Goal: Task Accomplishment & Management: Complete application form

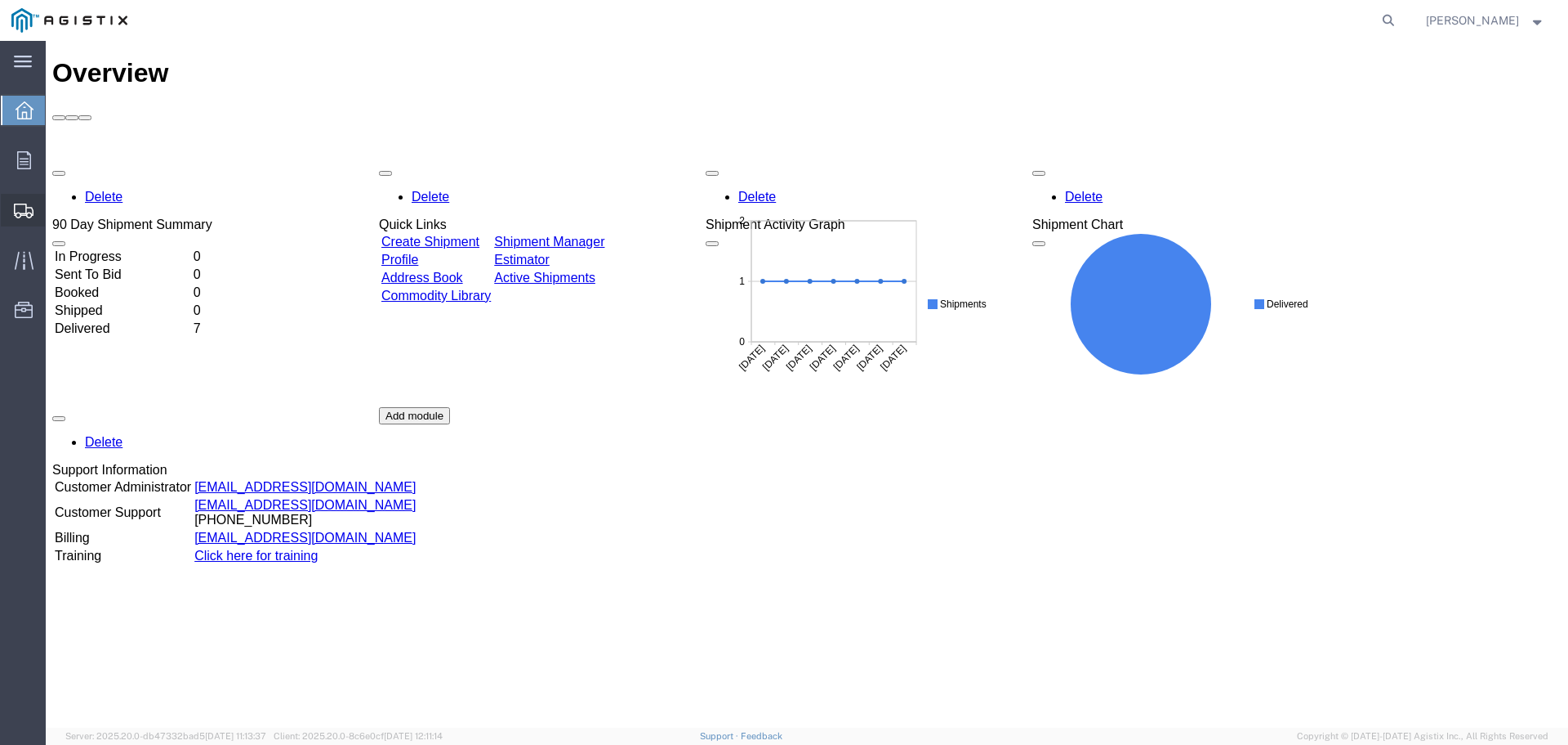
click at [0, 0] on span "Create Shipment" at bounding box center [0, 0] width 0 height 0
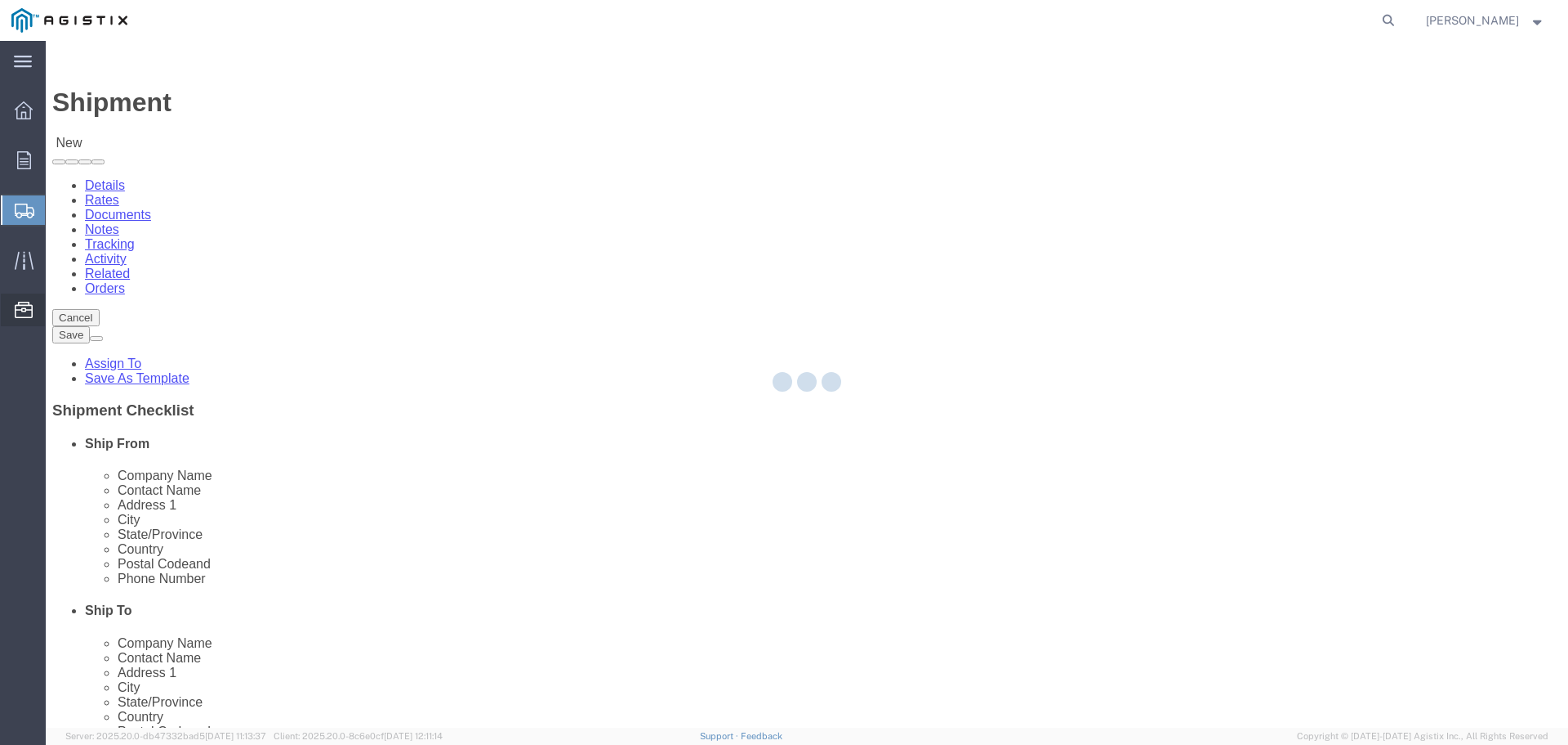
select select
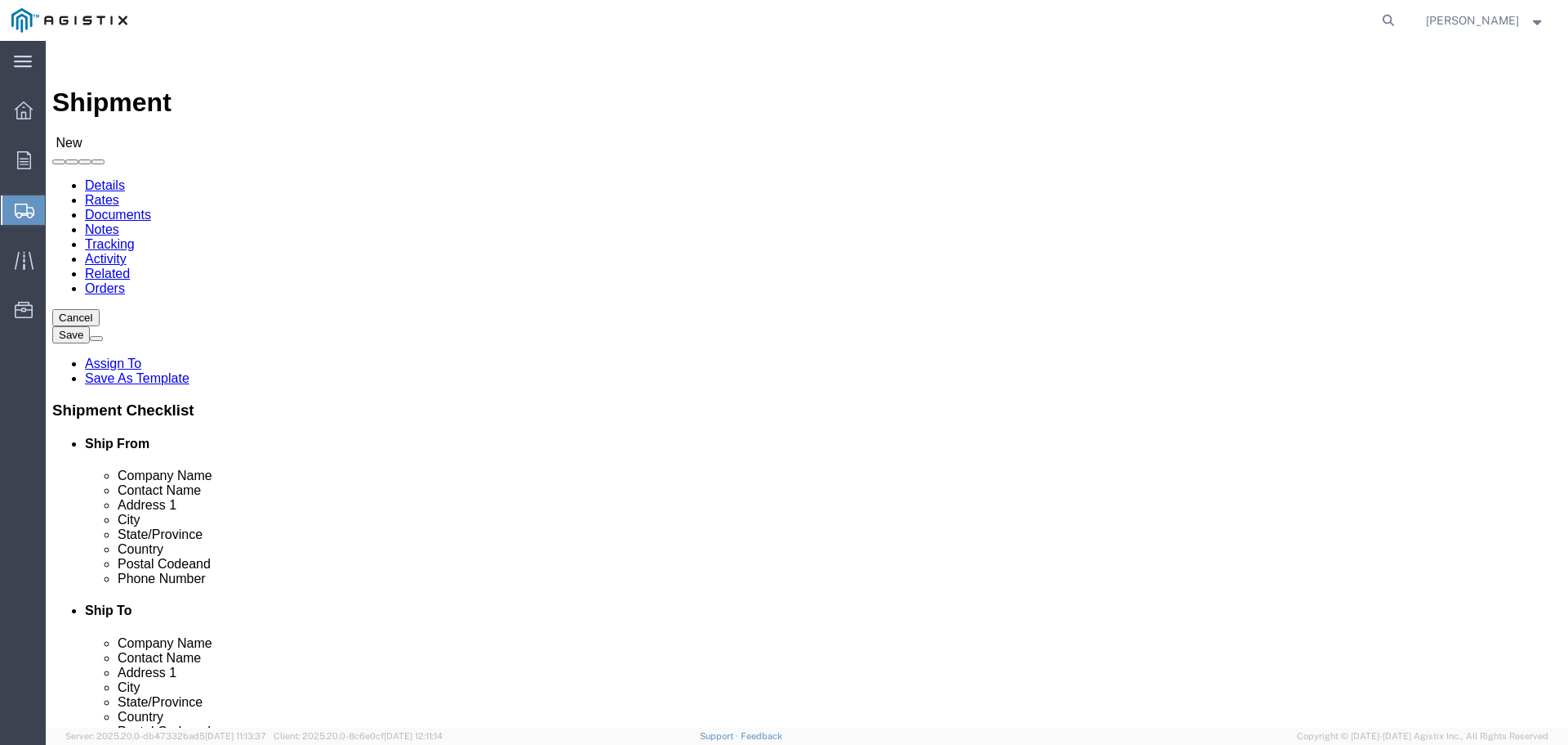
click select "Select General Electric International Inc PG&E"
select select "9596"
click select "Select General Electric International Inc PG&E"
select select
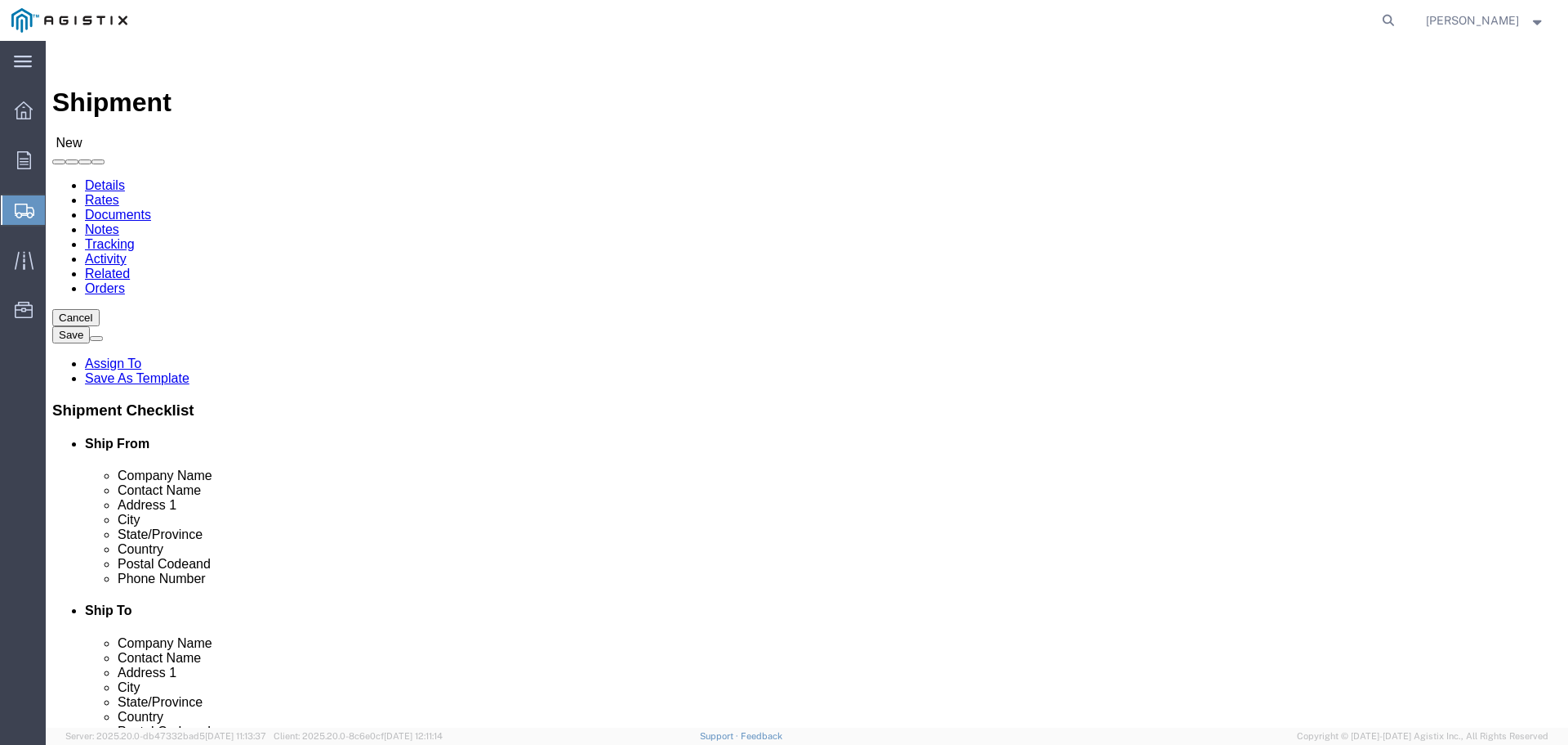
click select "Select All Others [GEOGRAPHIC_DATA] [GEOGRAPHIC_DATA] [GEOGRAPHIC_DATA] [GEOGRA…"
select select "23082"
click select "Select All Others [GEOGRAPHIC_DATA] [GEOGRAPHIC_DATA] [GEOGRAPHIC_DATA] [GEOGRA…"
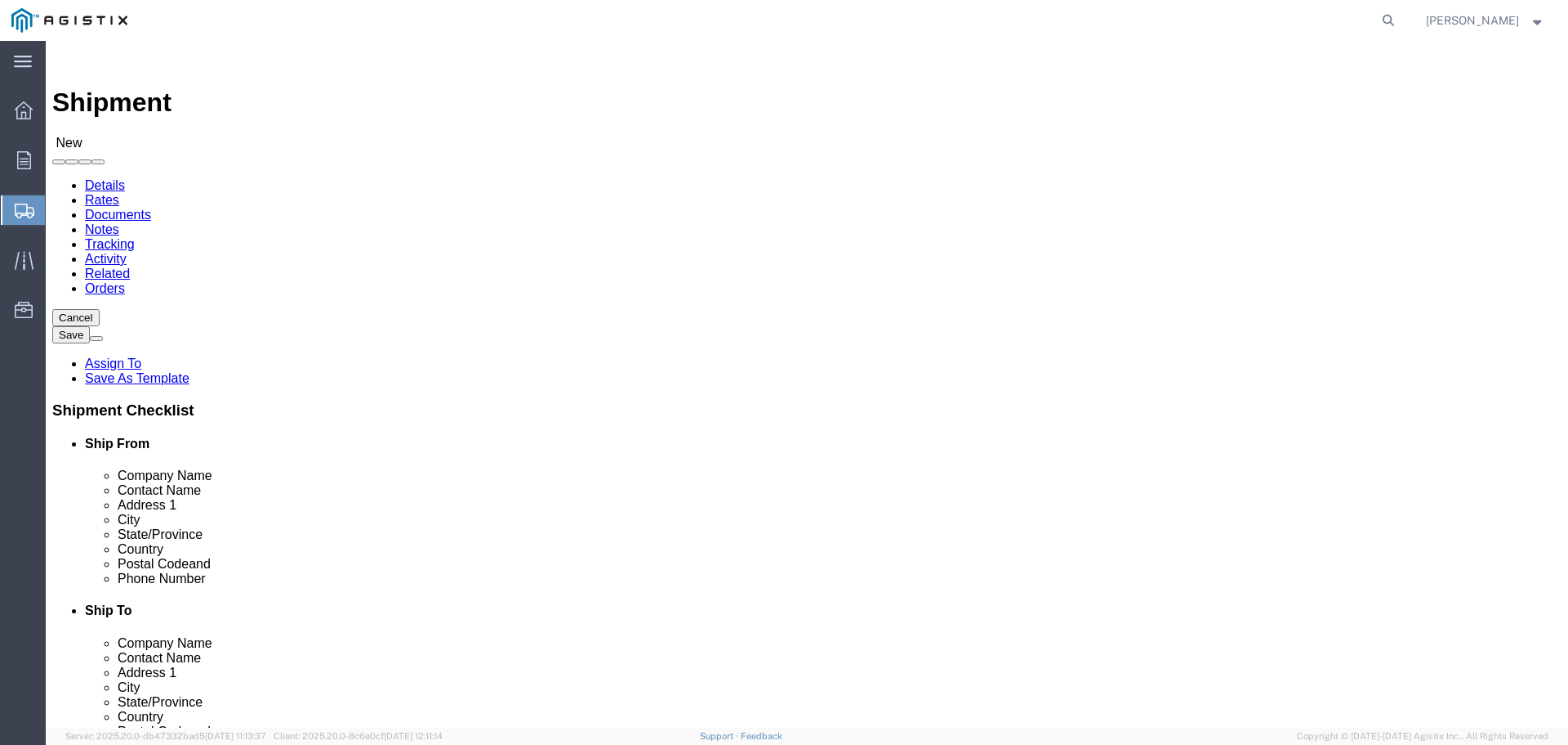
click input "text"
type input "g"
type input "GE GRID SOLUTIONS"
click input "text"
type input "[PERSON_NAME]"
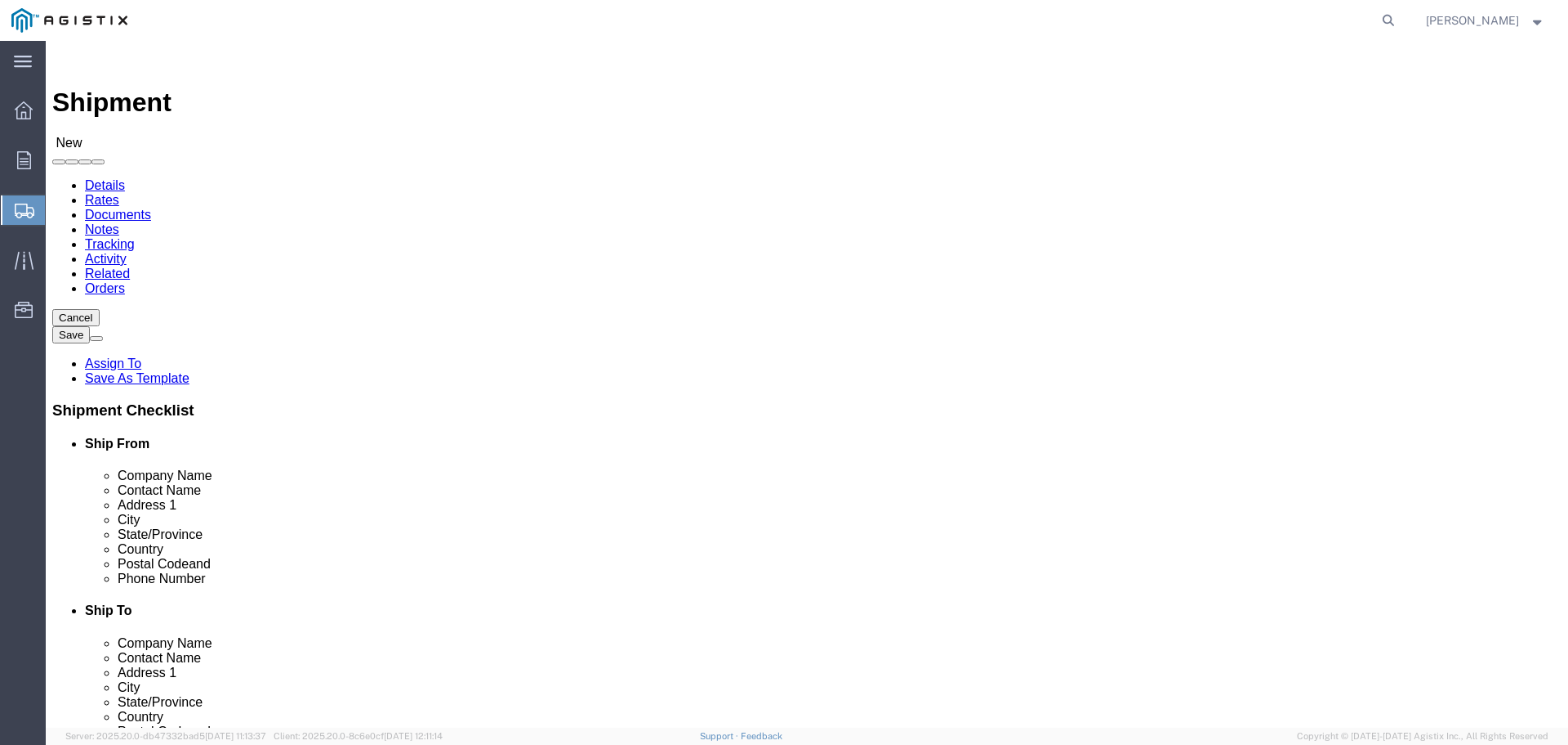
click input "text"
type input "1 POWER LANE"
click input "text"
type input "[GEOGRAPHIC_DATA]"
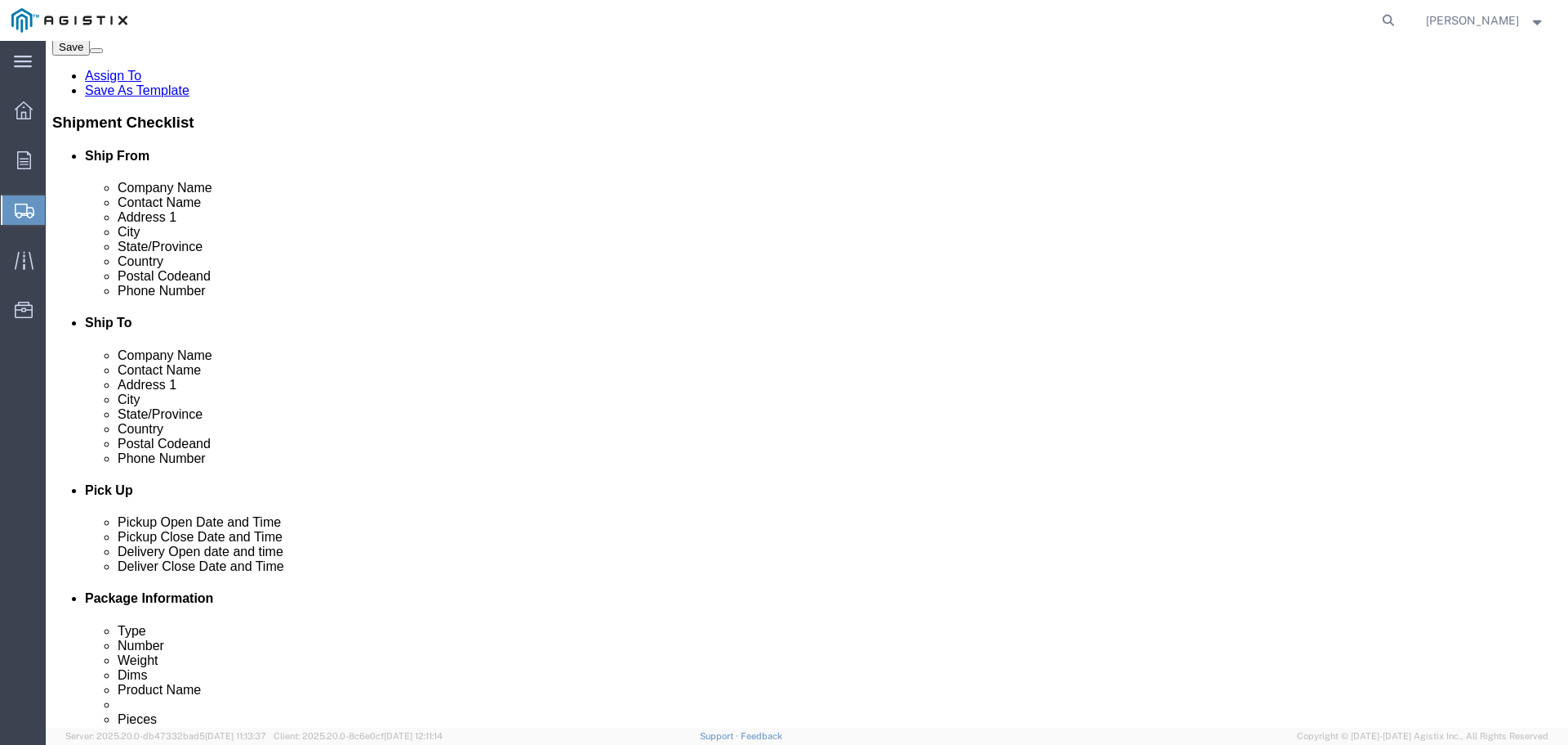
scroll to position [272, 0]
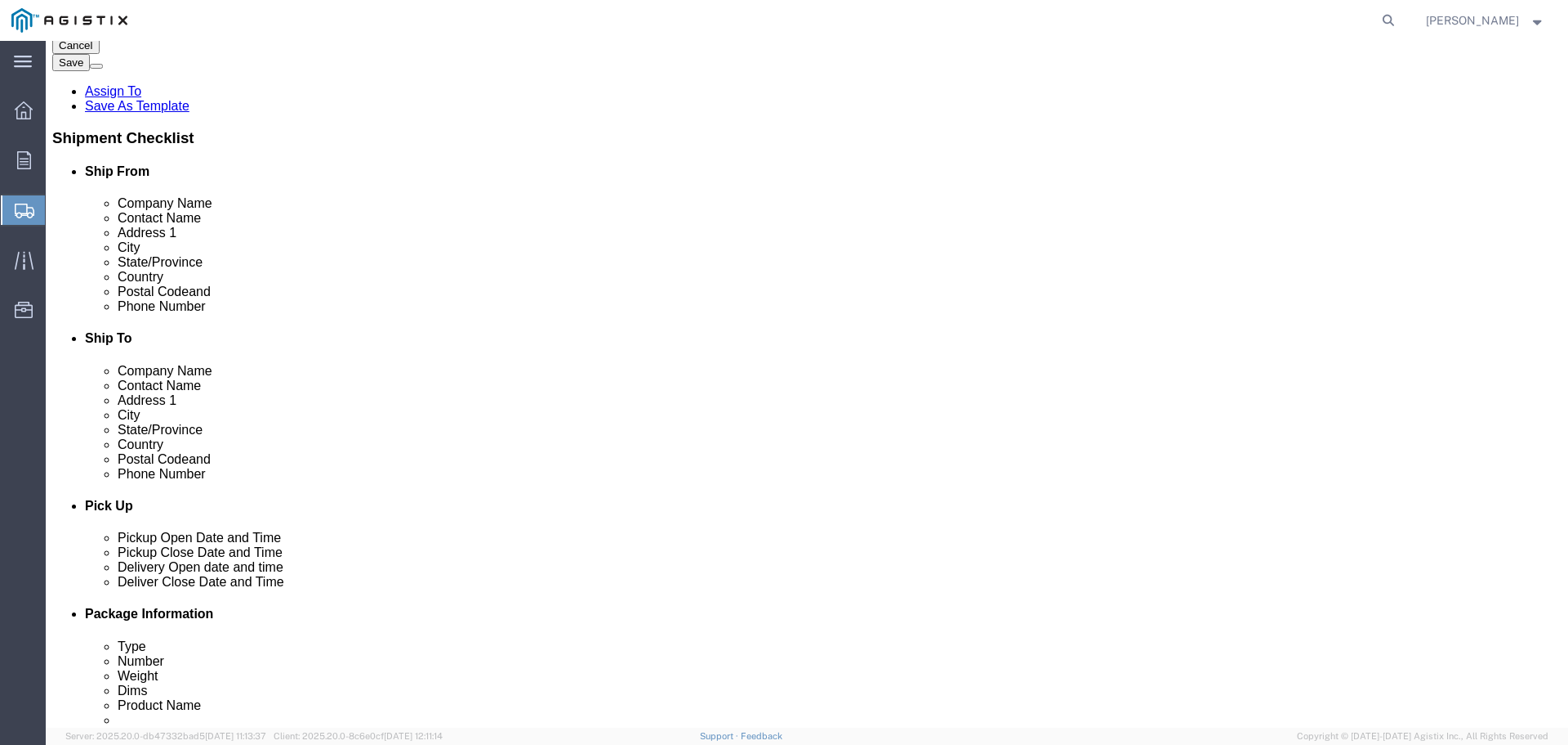
click div "Location My Profile Location (OBSOLETE) [PERSON_NAME] SC - GC TRAILER (OBSOLETE…"
click input "text"
type input "15022"
click input "text"
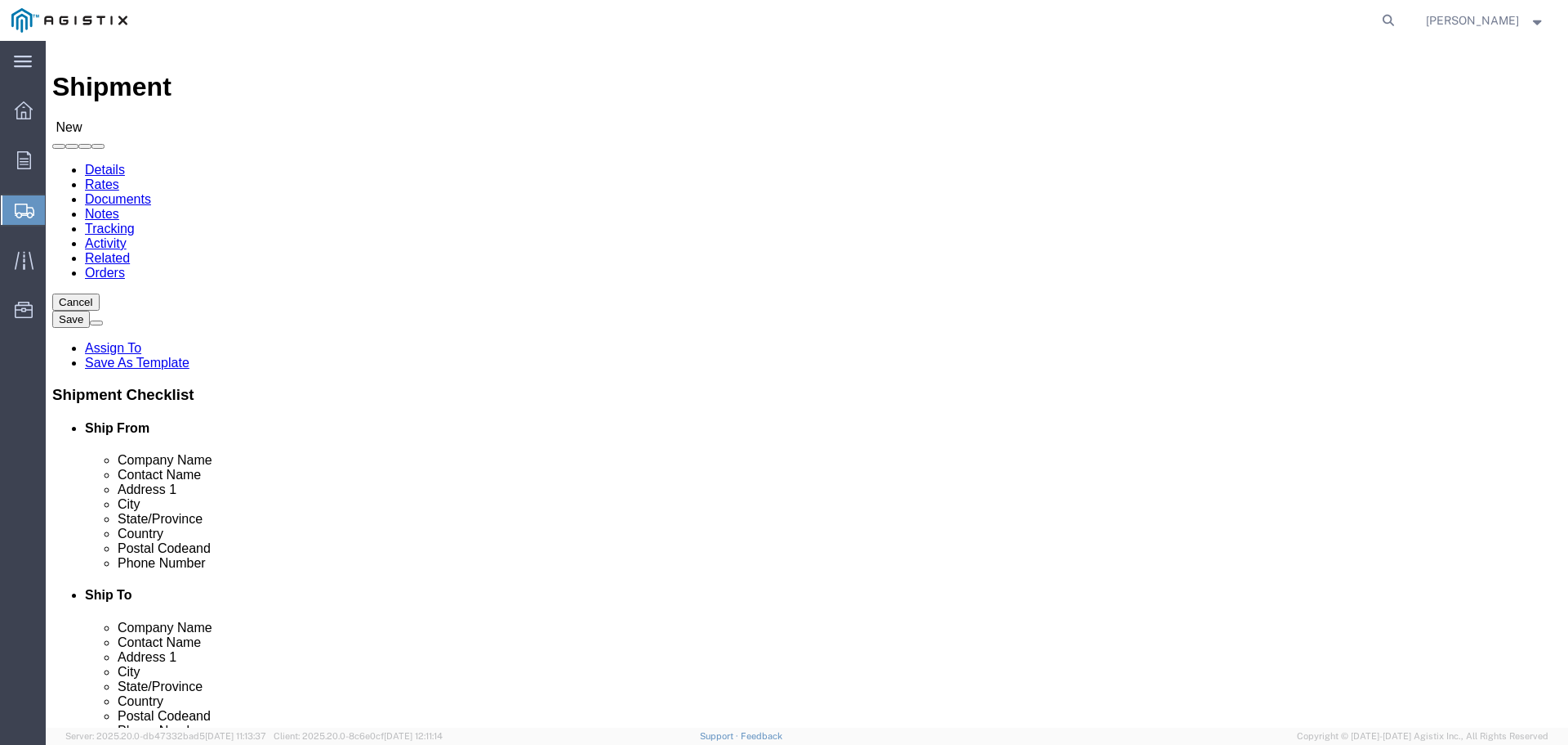
scroll to position [0, 0]
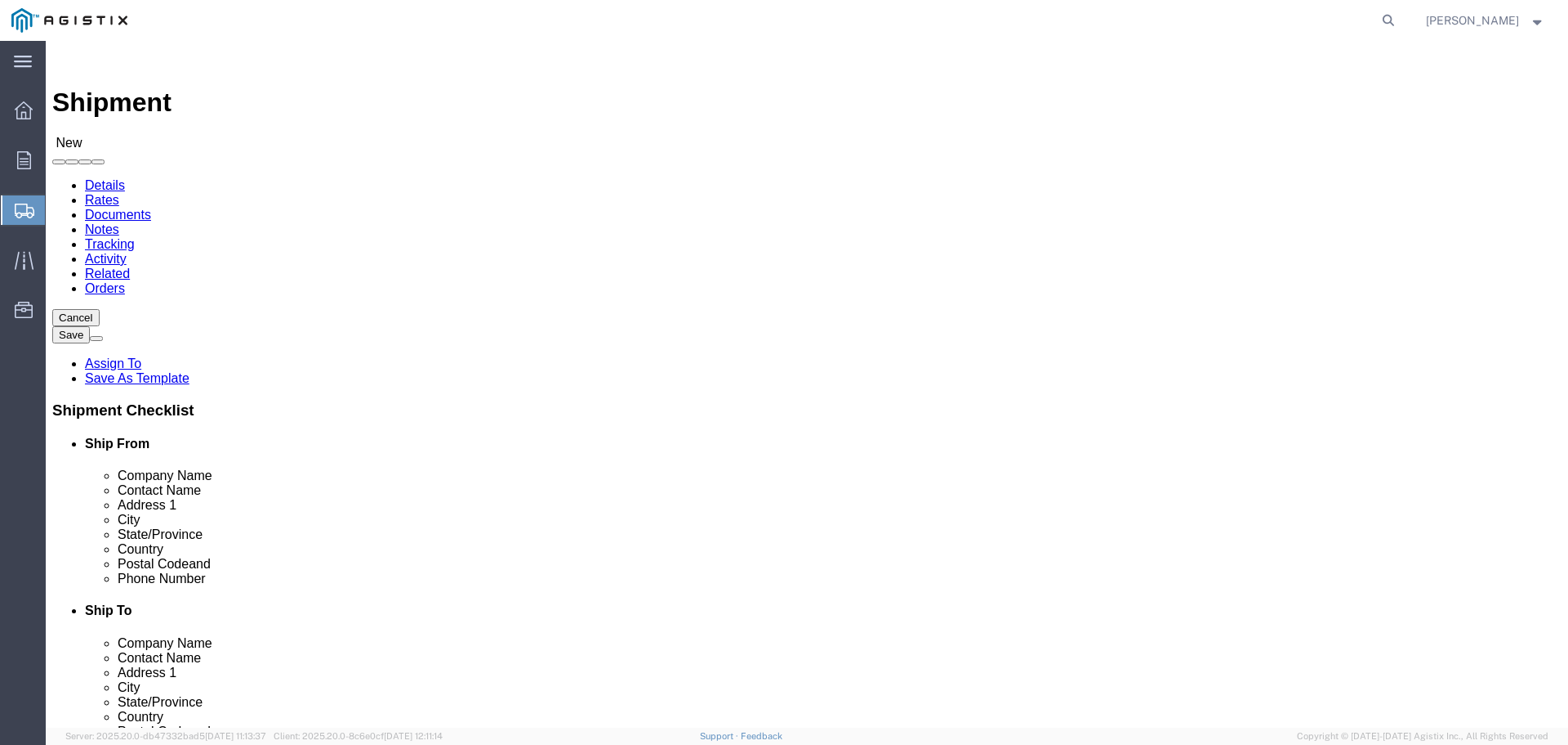
type input "7242764249"
click input "text"
drag, startPoint x: 866, startPoint y: 441, endPoint x: 812, endPoint y: 447, distance: 54.3
click div "N/A"
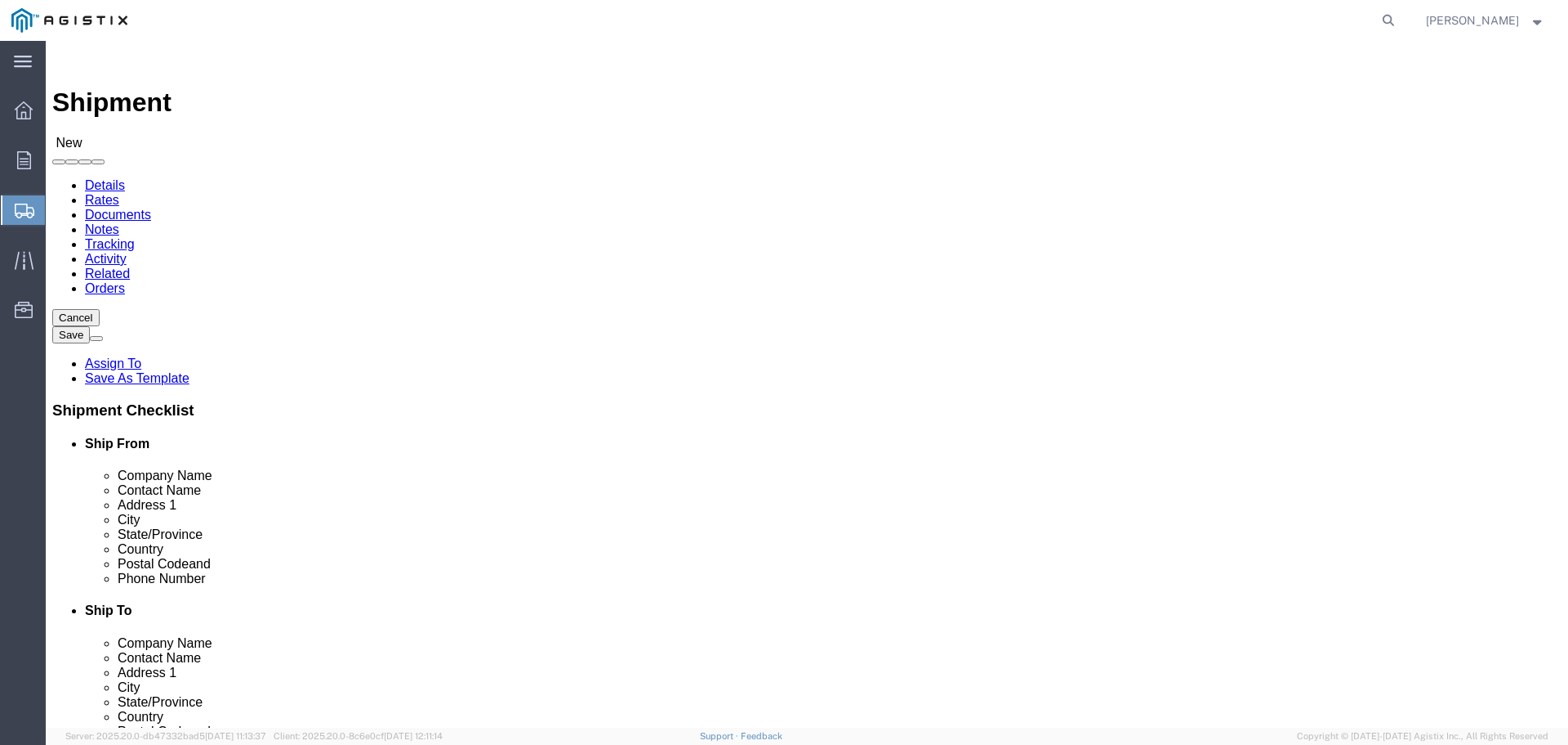
type input "PG&E"
click label "Company Name"
click input "text"
type input "N/A"
click div "Location My Profile Location (OBSOLETE) [PERSON_NAME] SC - GC TRAILER (OBSOLETE…"
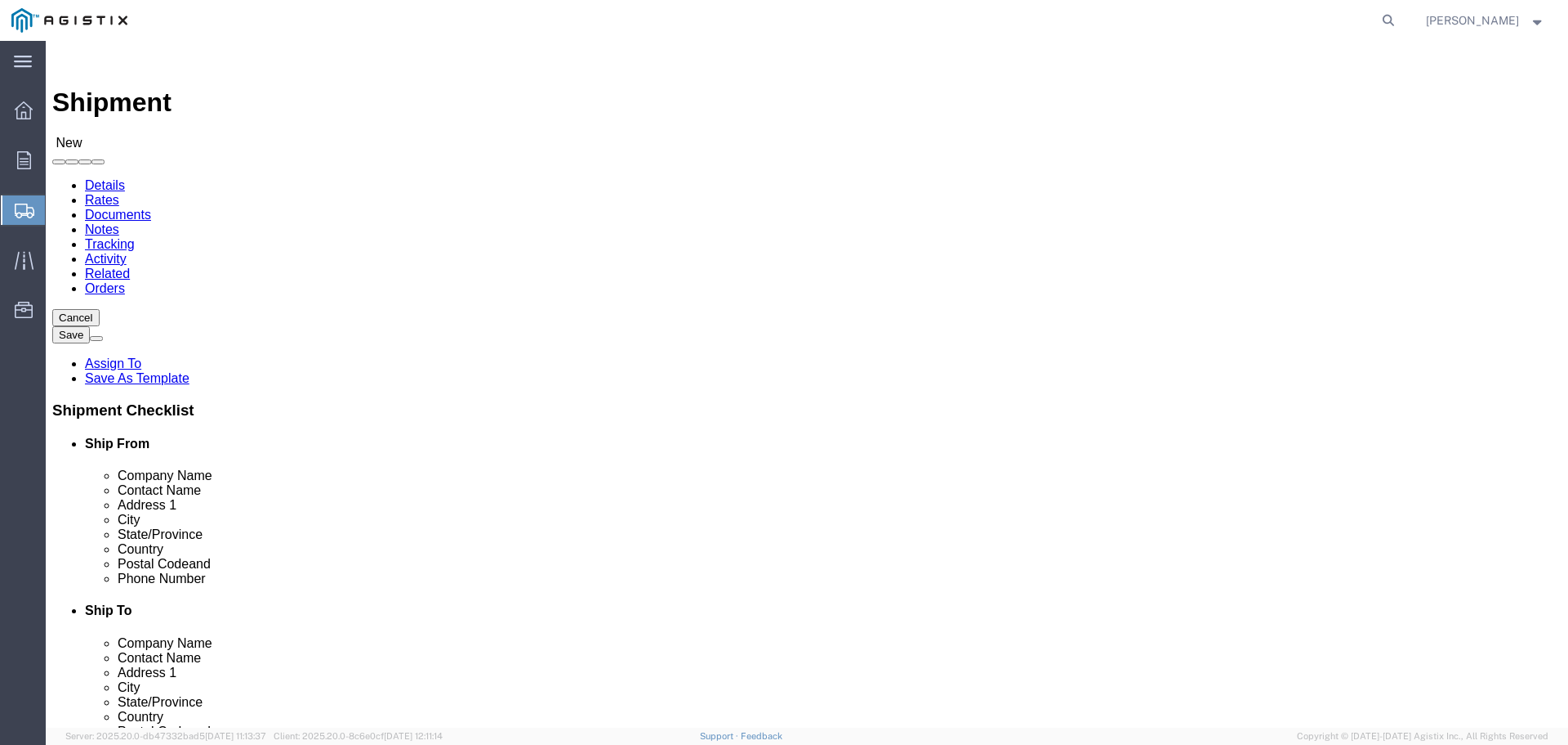
click input "text"
paste input "[STREET_ADDRESS]"
type input "[STREET_ADDRESS]"
click input "text"
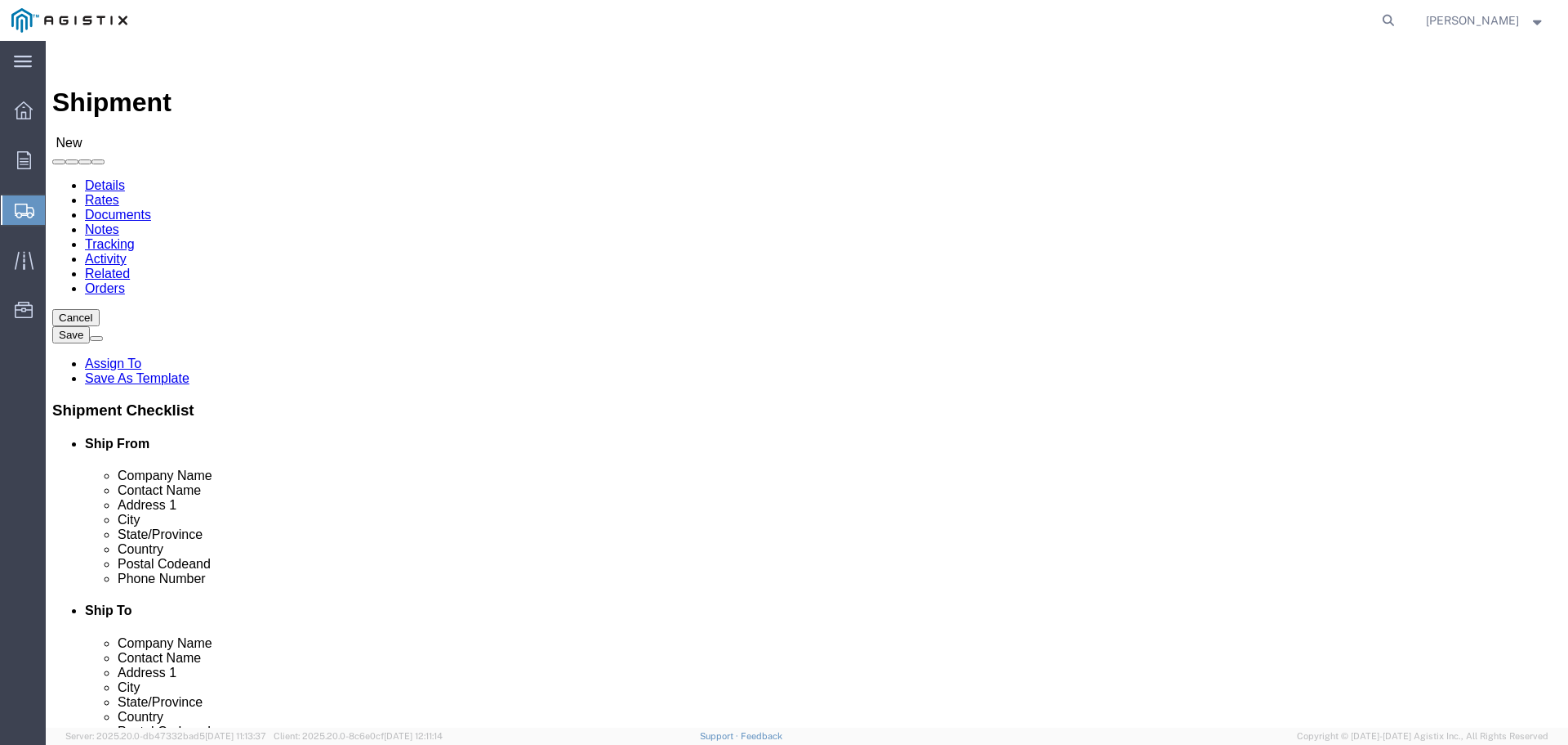
click input "text"
paste input "[GEOGRAPHIC_DATA]"
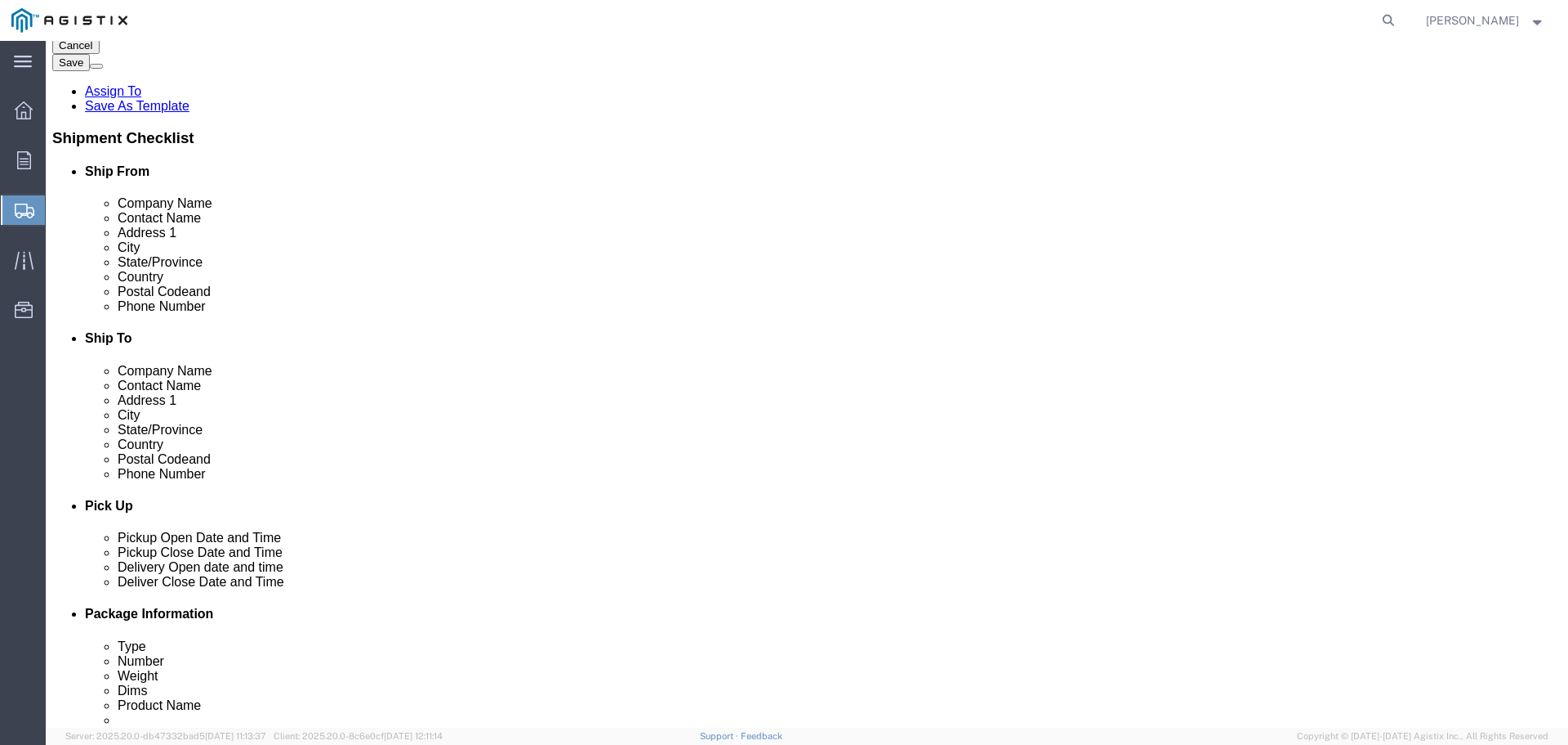
type input "[GEOGRAPHIC_DATA]"
click div "Location My Profile Location (OBSOLETE) [PERSON_NAME] SC - GC TRAILER (OBSOLETE…"
click input "Postal Code"
type input "93725"
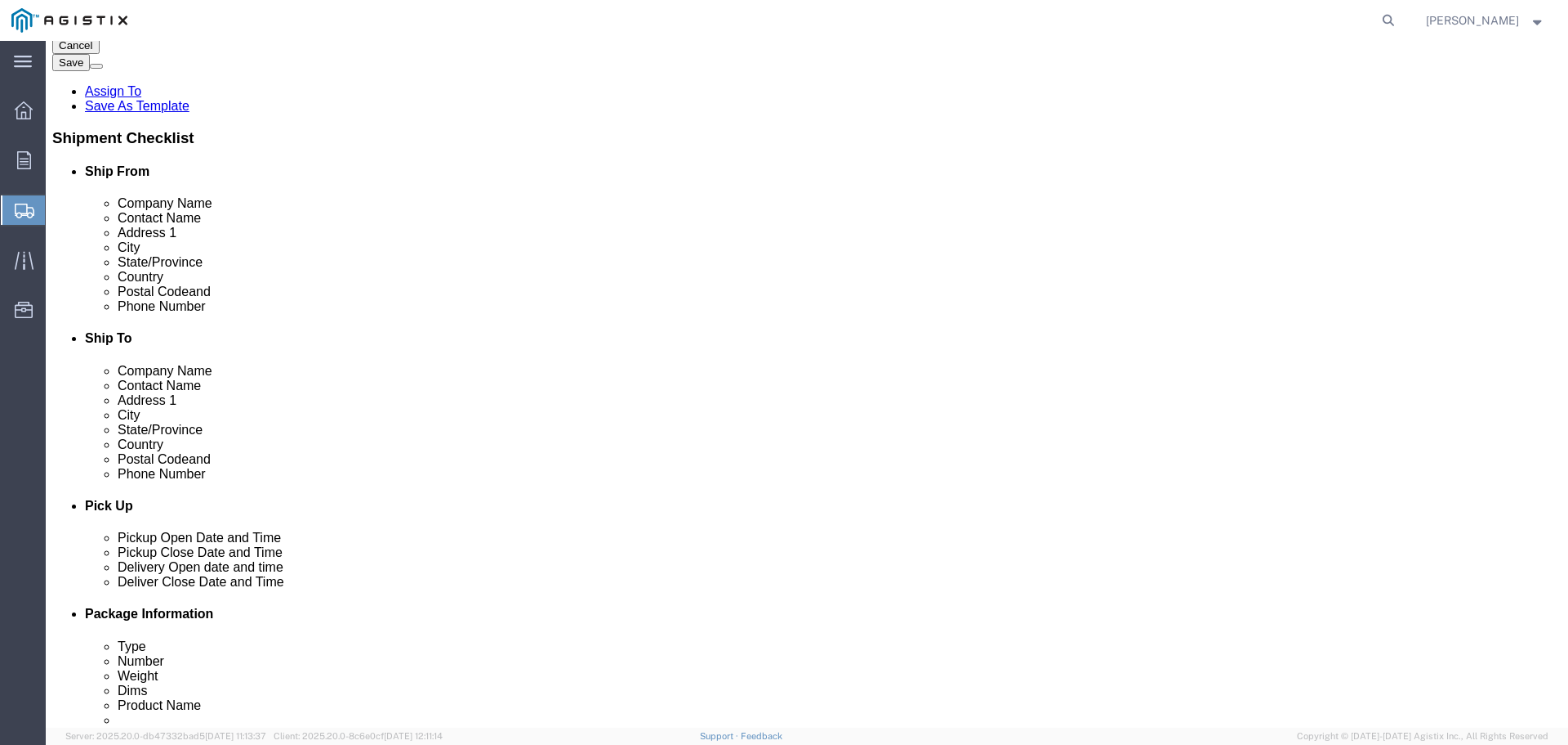
click input "text"
paste input "[PHONE_NUMBER]"
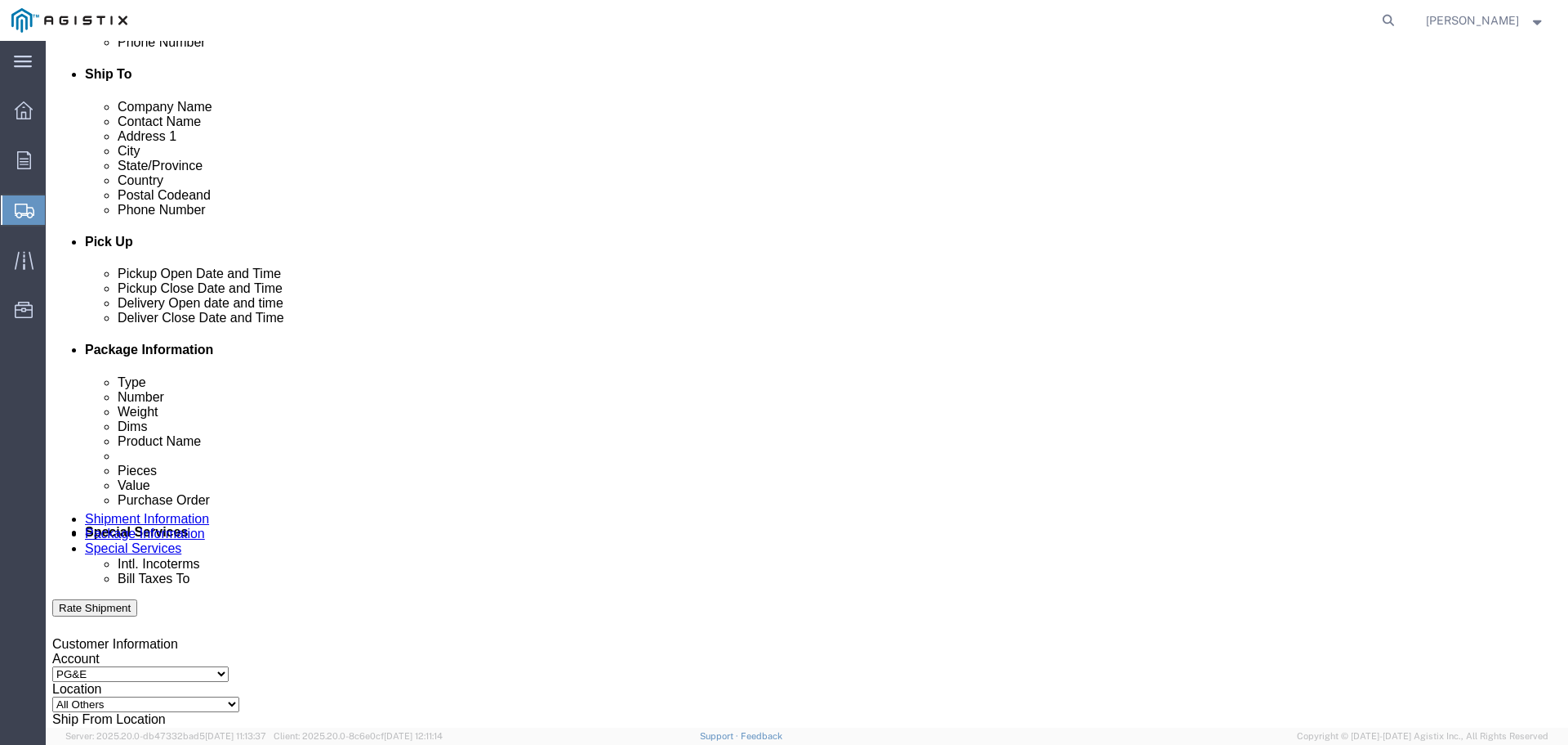
scroll to position [545, 0]
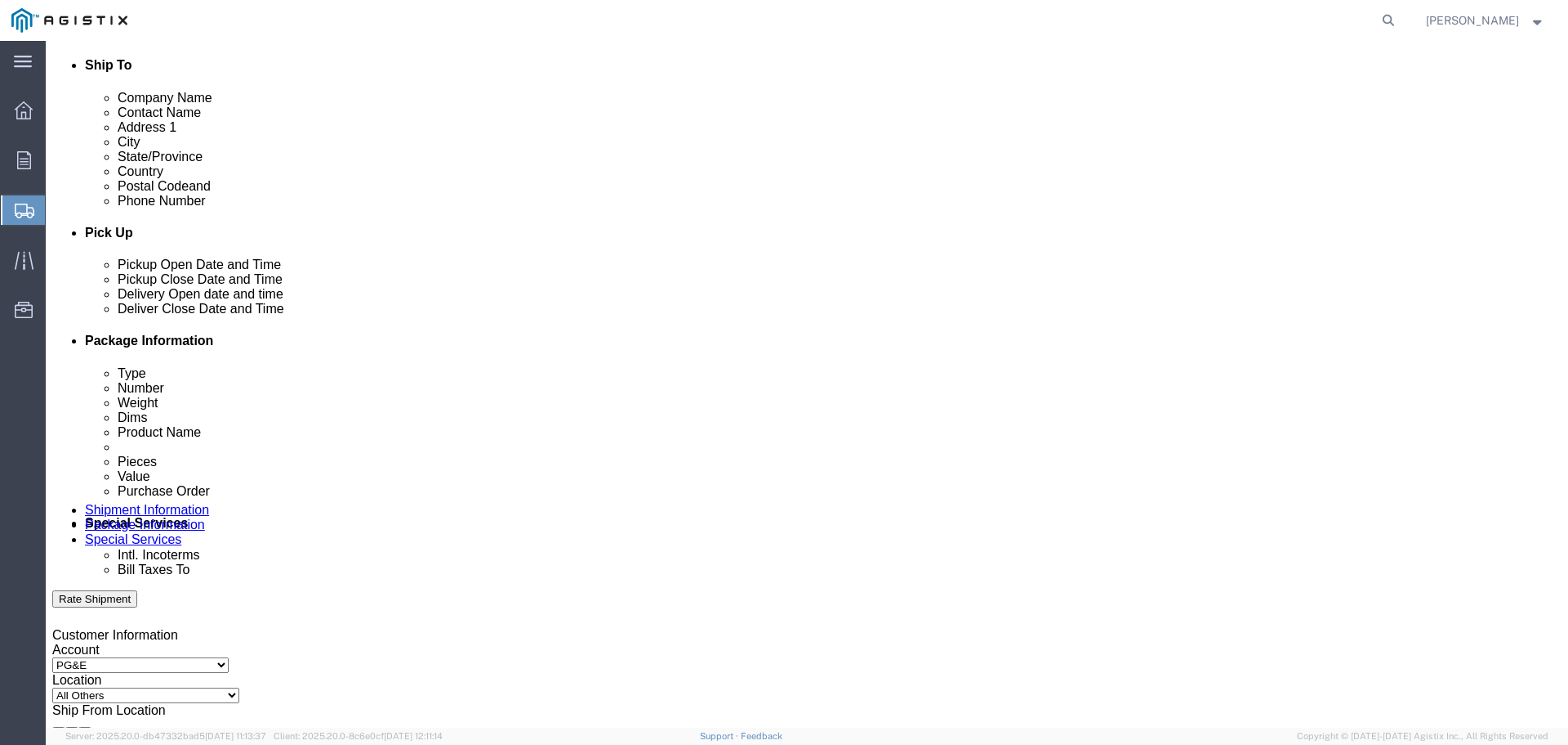
type input "[PHONE_NUMBER]"
click div "[DATE] 5:00 PM"
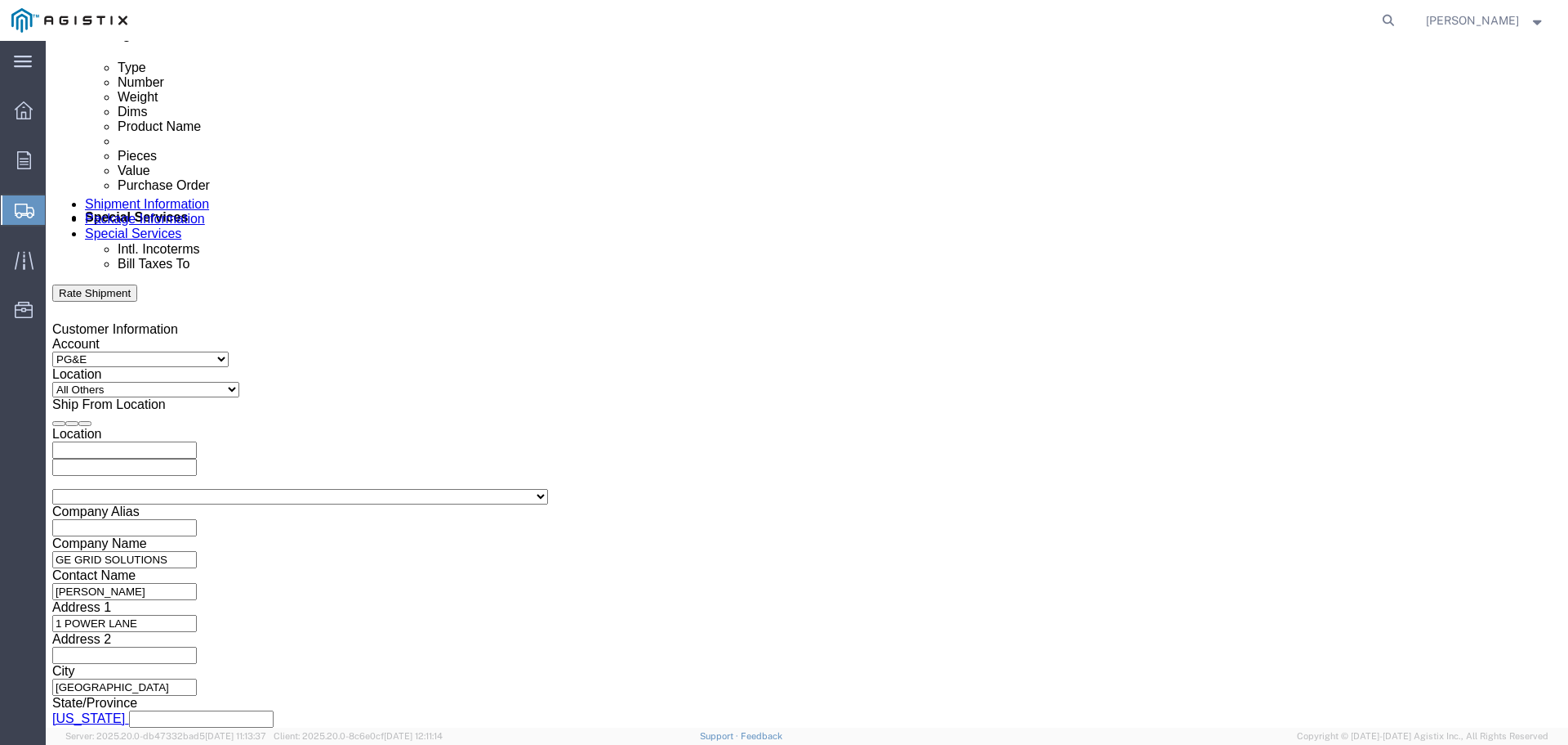
click input "5:00 PM"
type input "3:00 PM"
click button "Apply"
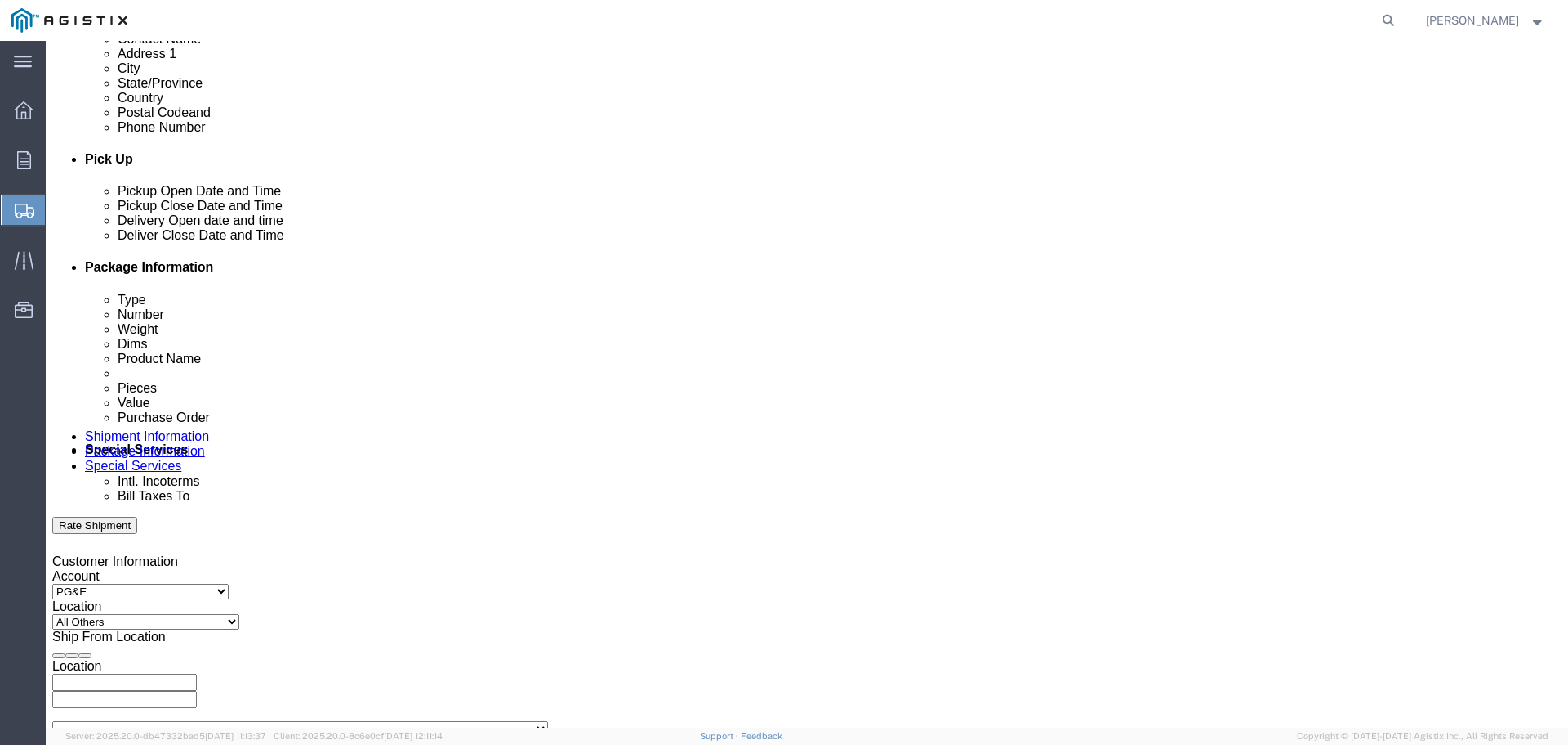
scroll to position [578, 0]
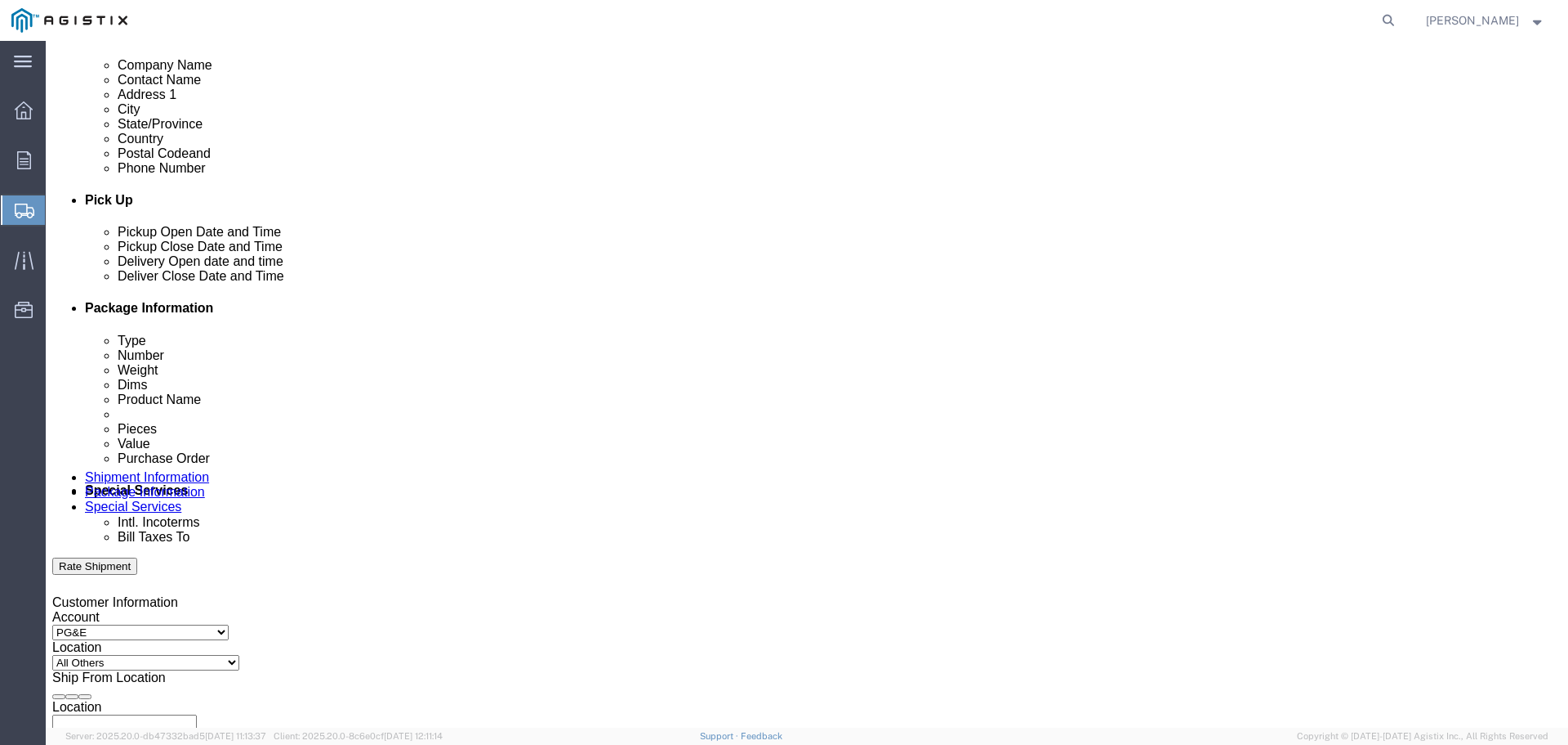
click div "[DATE] 4:00 PM"
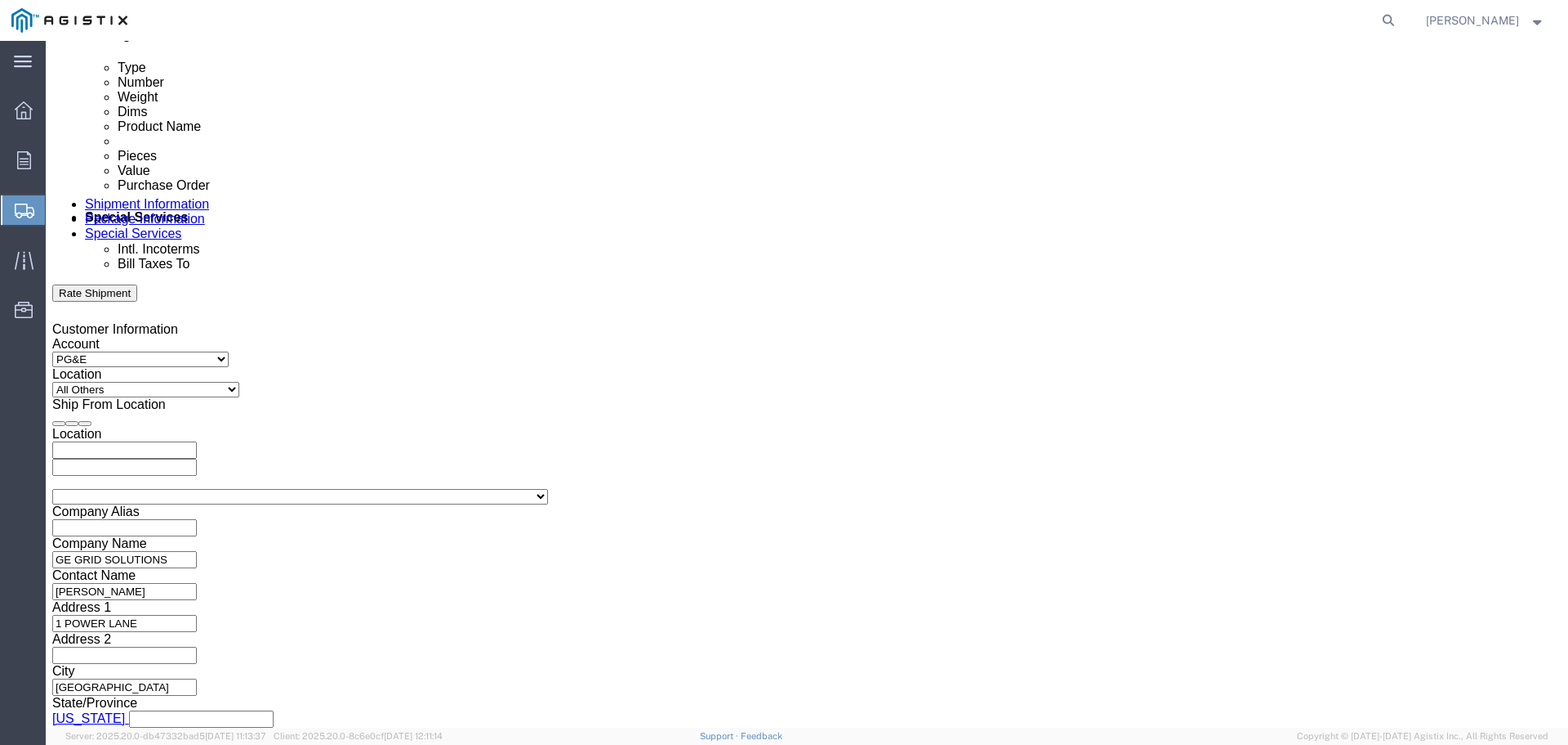
type input "6:00 PM"
click button "Apply"
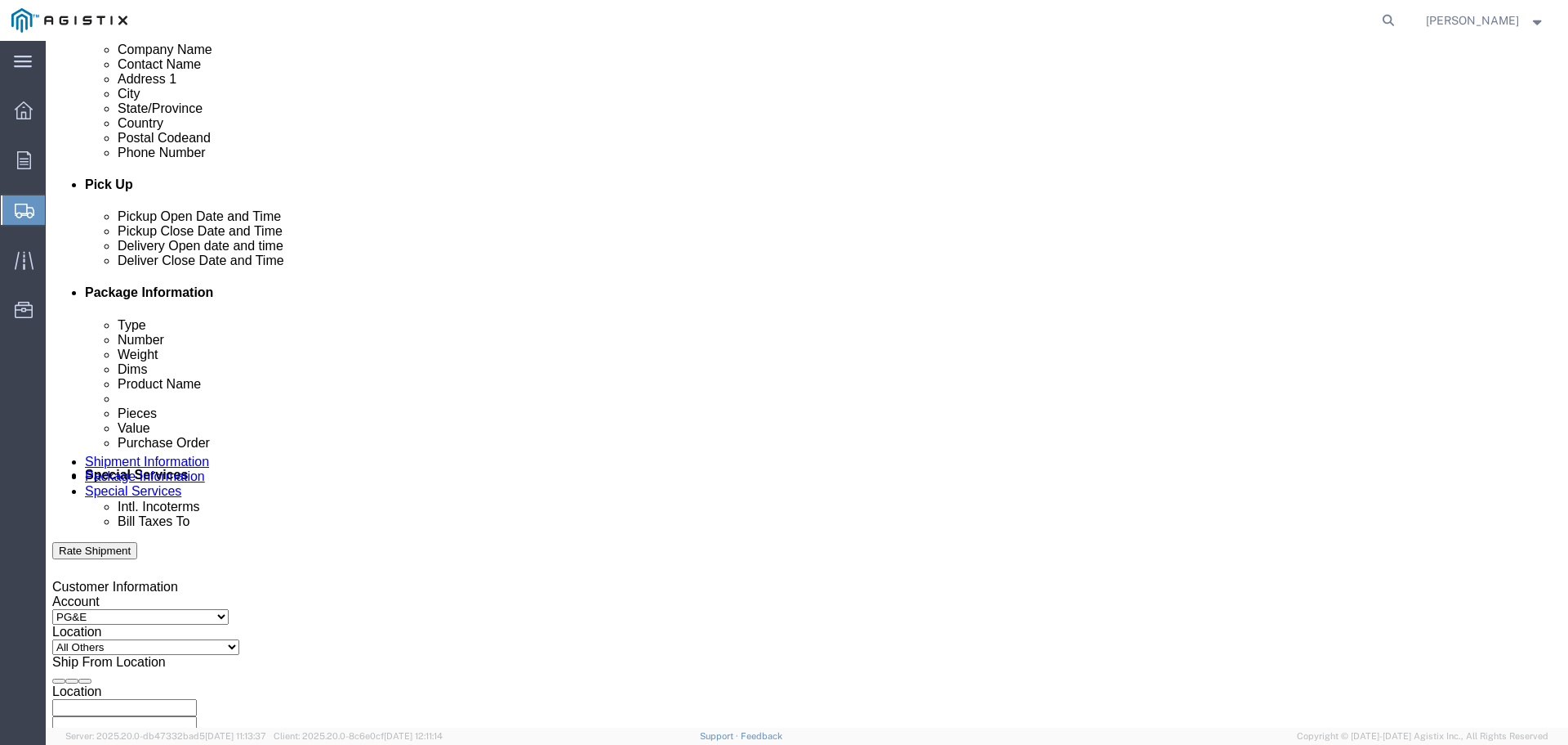
scroll to position [578, 0]
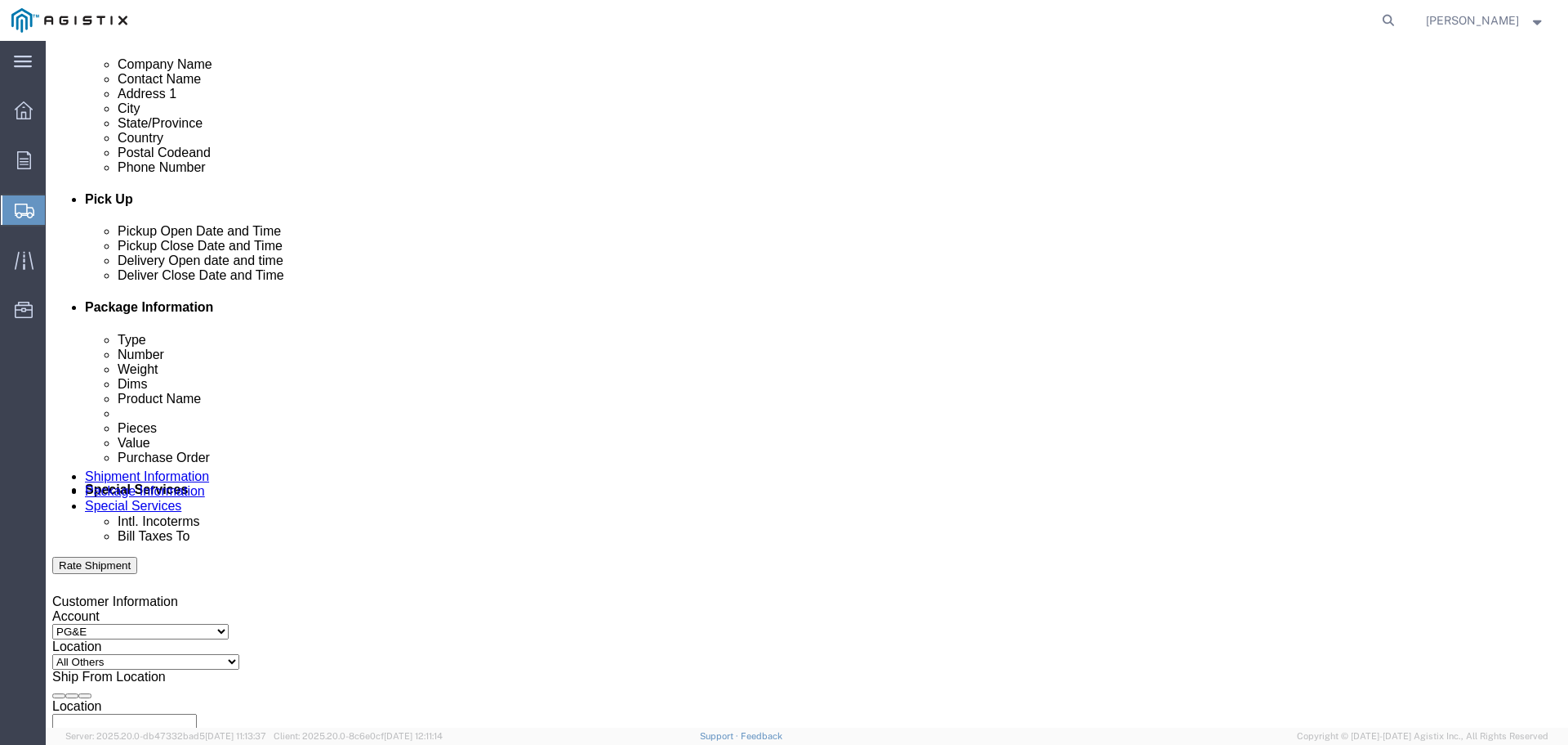
click div
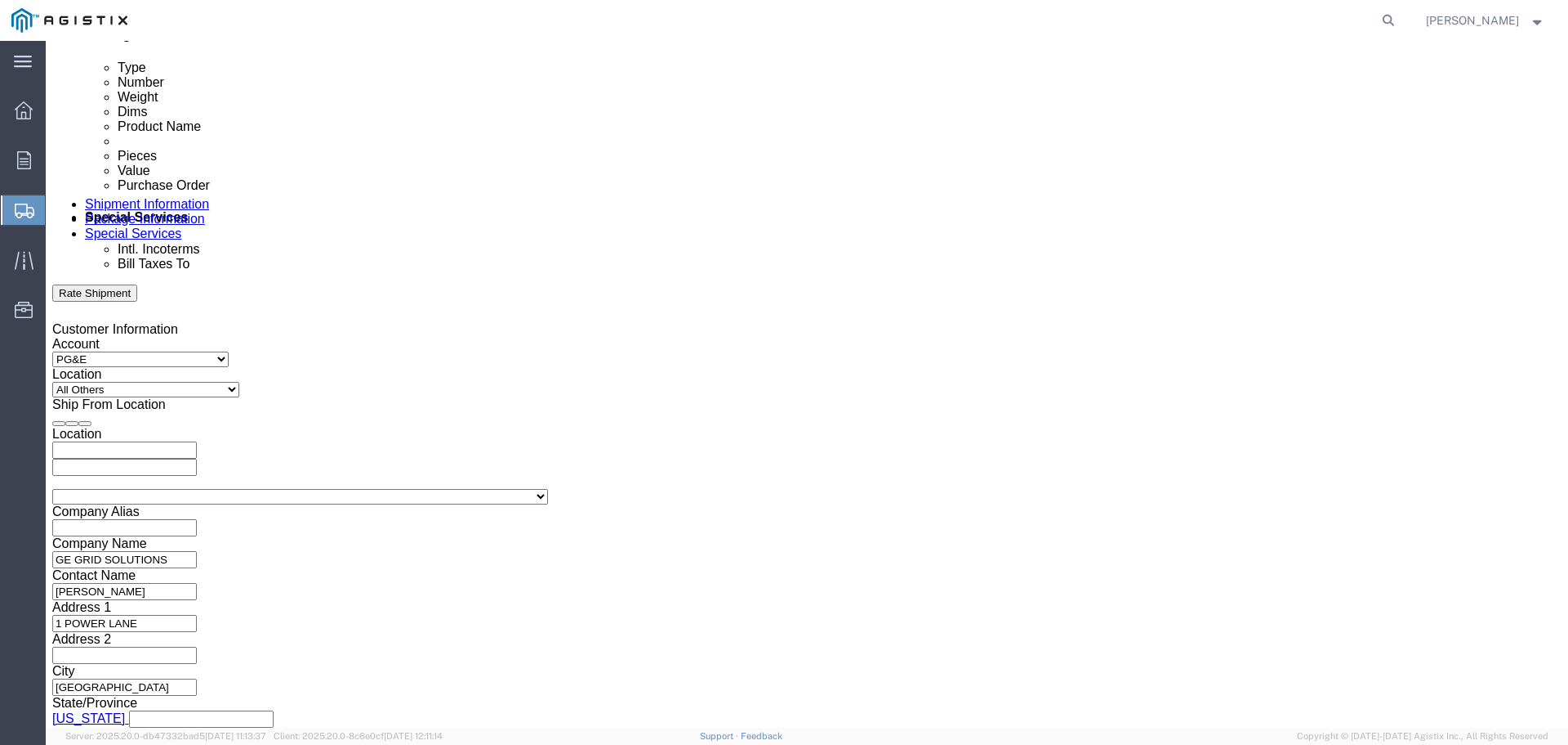
drag, startPoint x: 679, startPoint y: 435, endPoint x: 716, endPoint y: 433, distance: 37.1
click input "7:00 PM"
drag, startPoint x: 739, startPoint y: 433, endPoint x: 757, endPoint y: 420, distance: 22.2
click input "7:00 PM"
type input "7:00 AM"
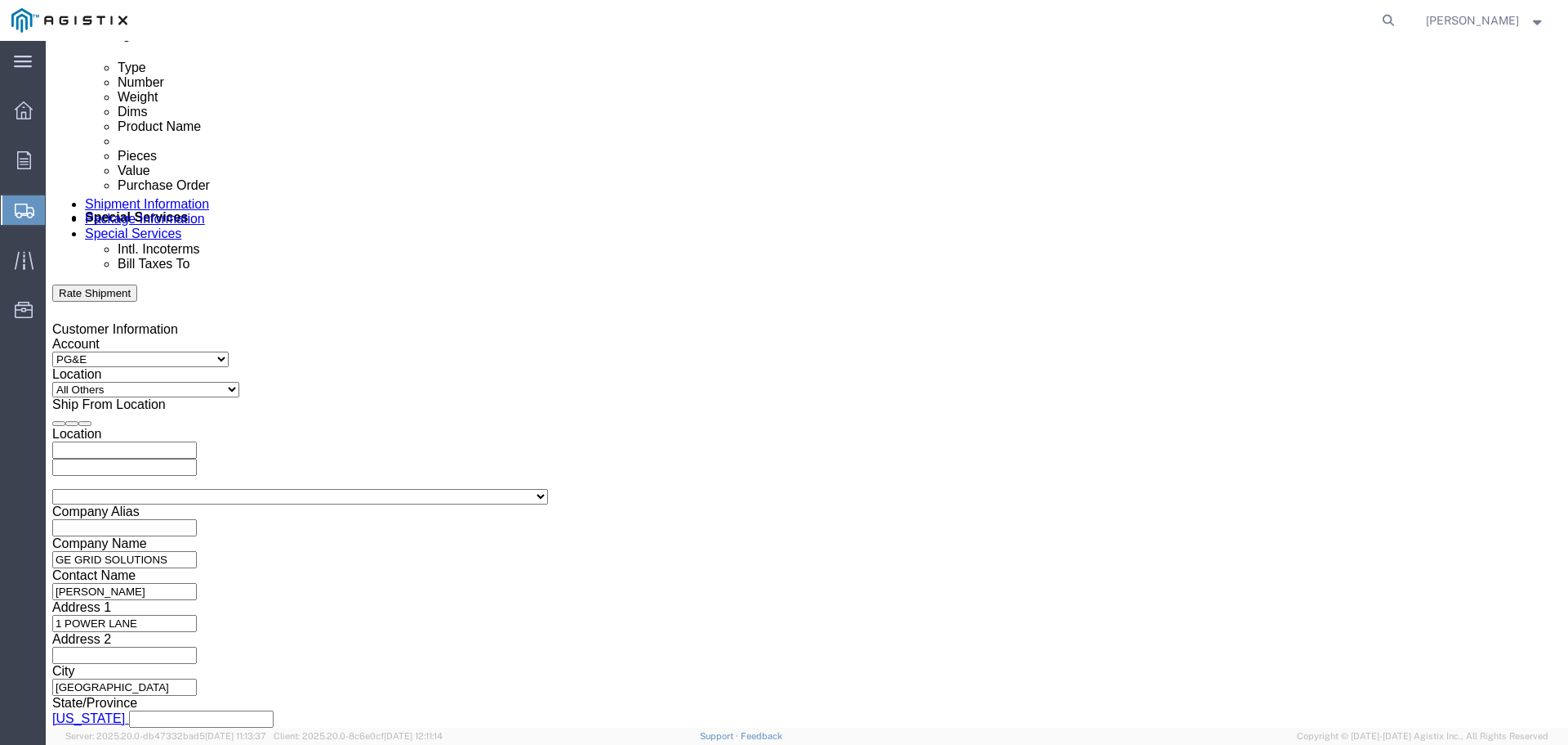
click button "Apply"
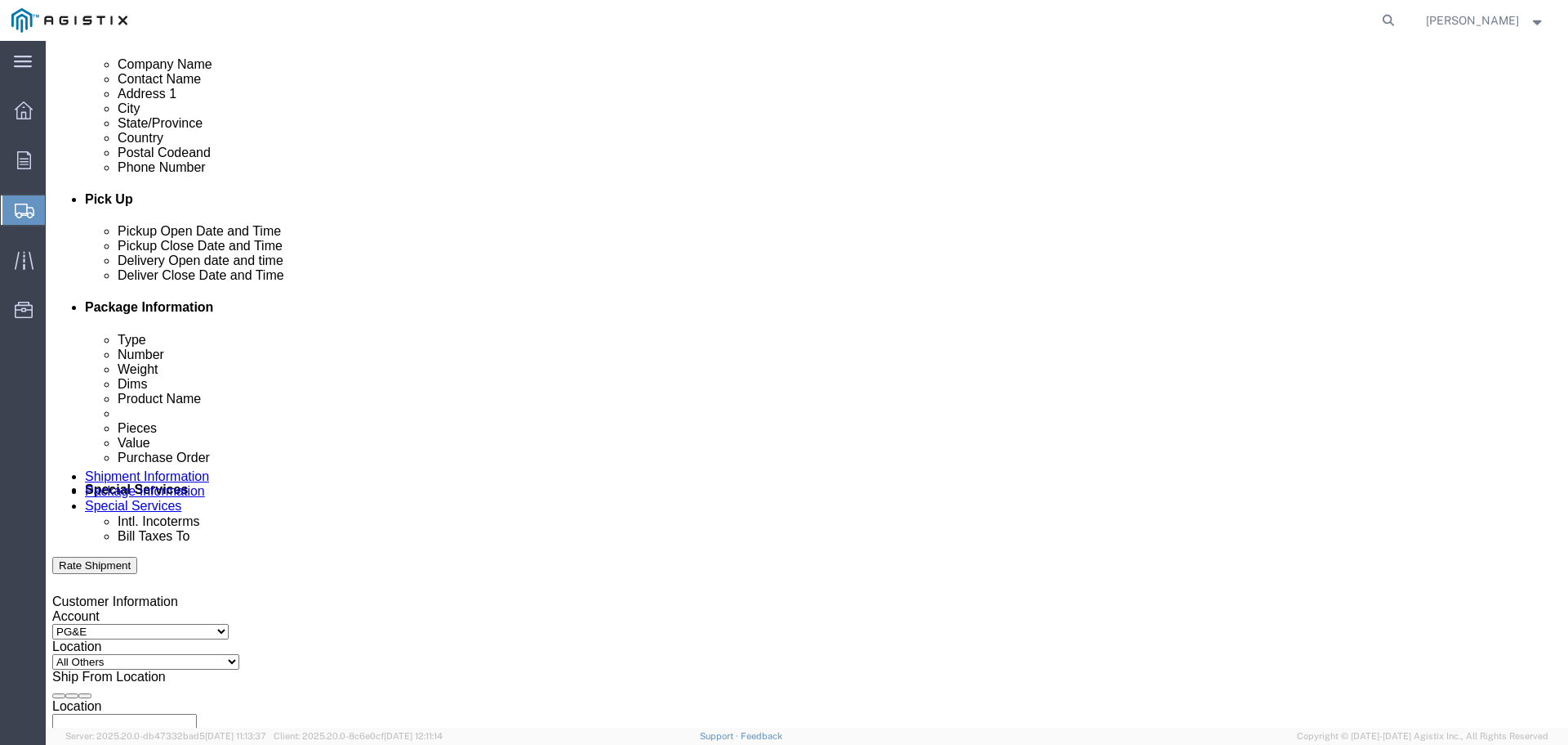
click div
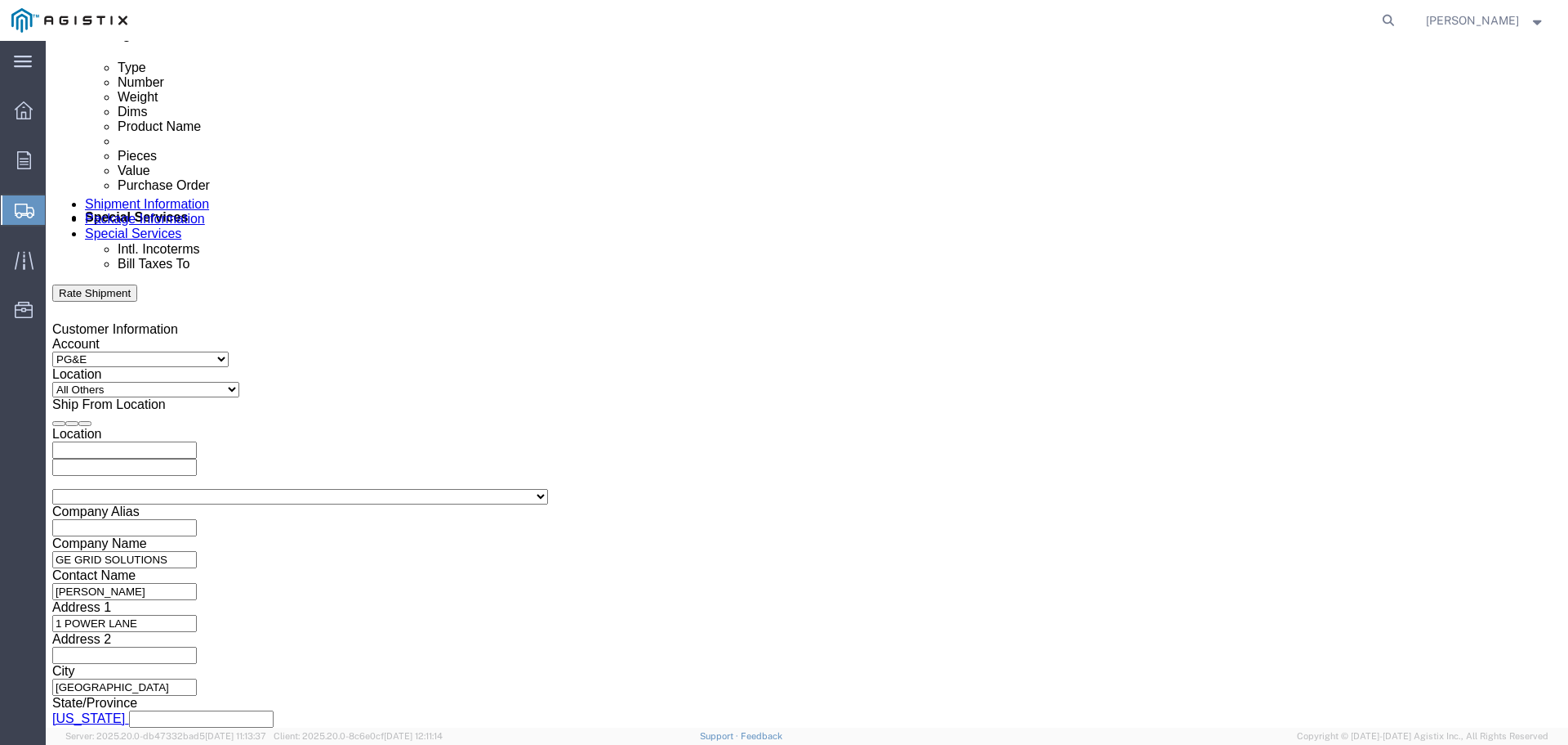
drag, startPoint x: 1019, startPoint y: 416, endPoint x: 1001, endPoint y: 423, distance: 19.3
click div "Close Time 5:00 AM"
click input "5:00 AM"
type input "5:00 PM"
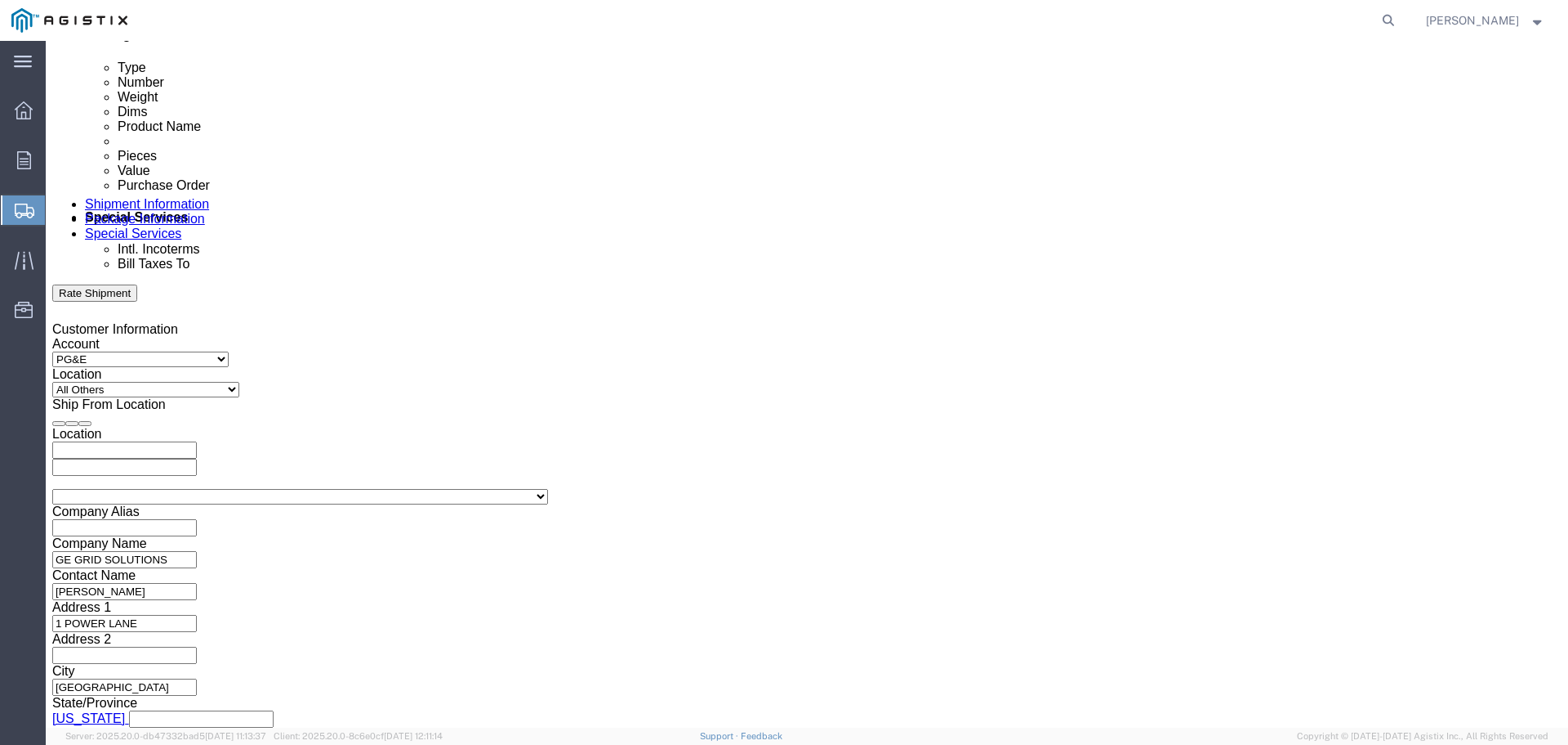
click button "Apply"
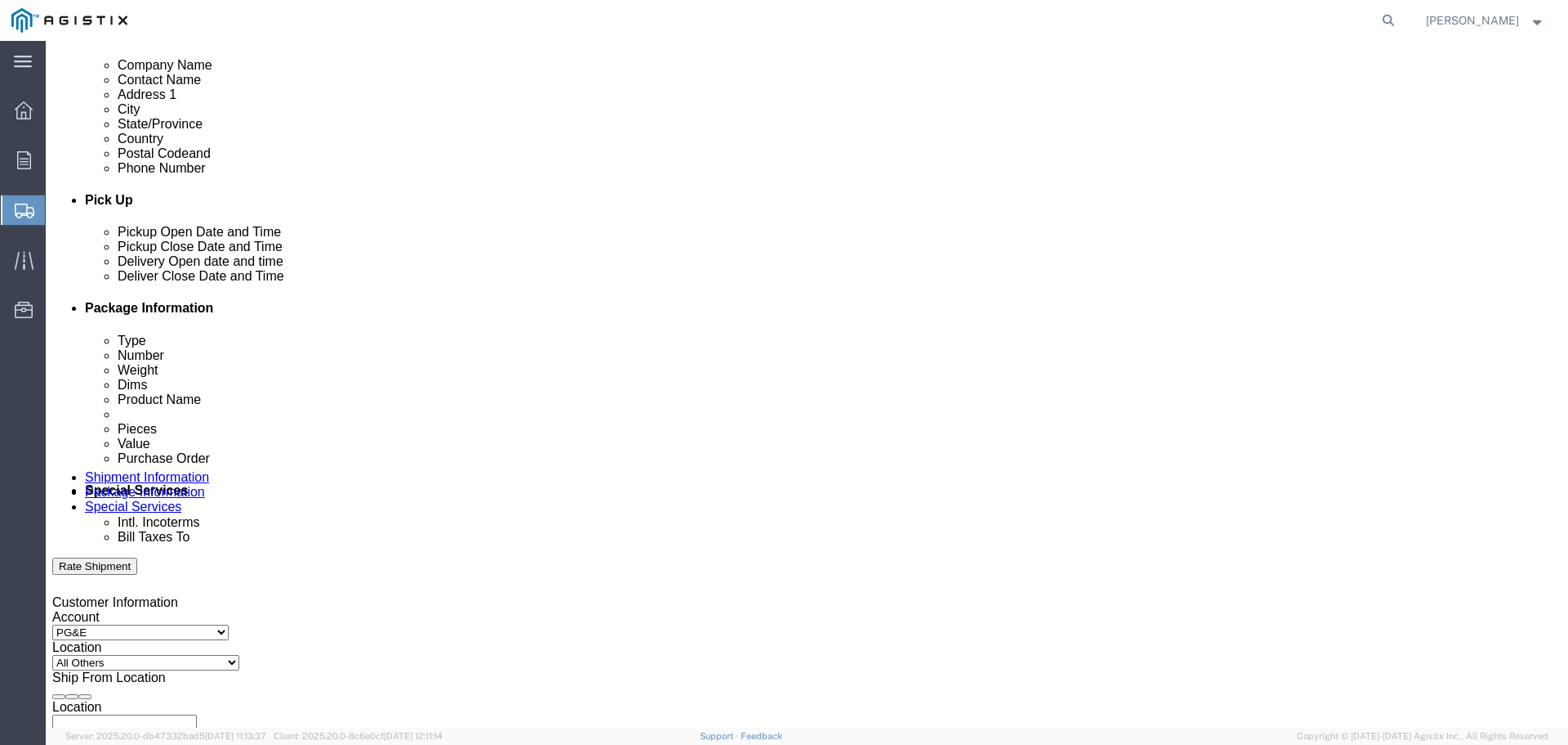
click input "text"
paste input "3501399448"
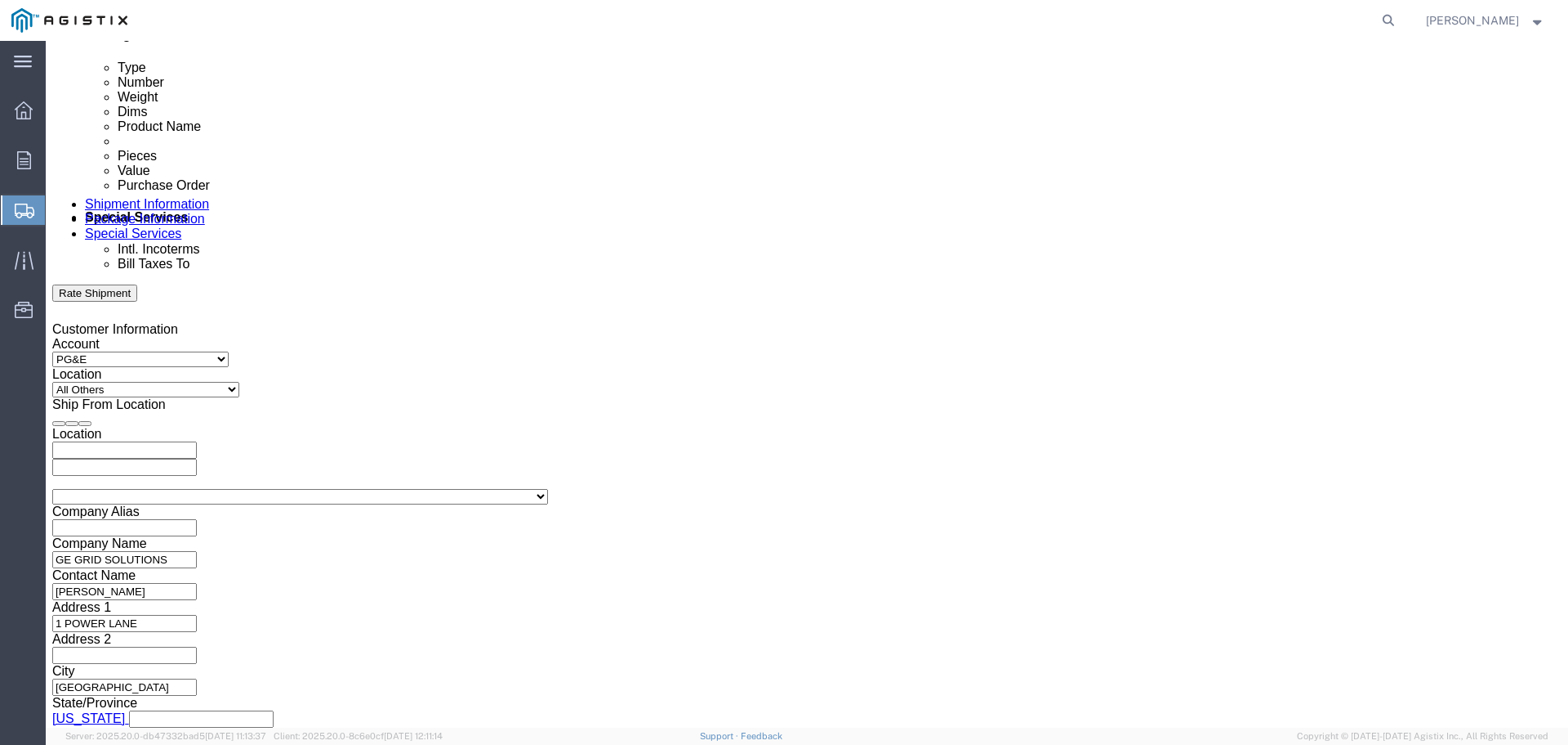
type input "3501399448"
click select "Select Air Less than Truckload Multi-Leg Ocean Freight Rail Small Parcel Truckl…"
select select "LTL"
click select "Select Air Less than Truckload Multi-Leg Ocean Freight Rail Small Parcel Truckl…"
click input "text"
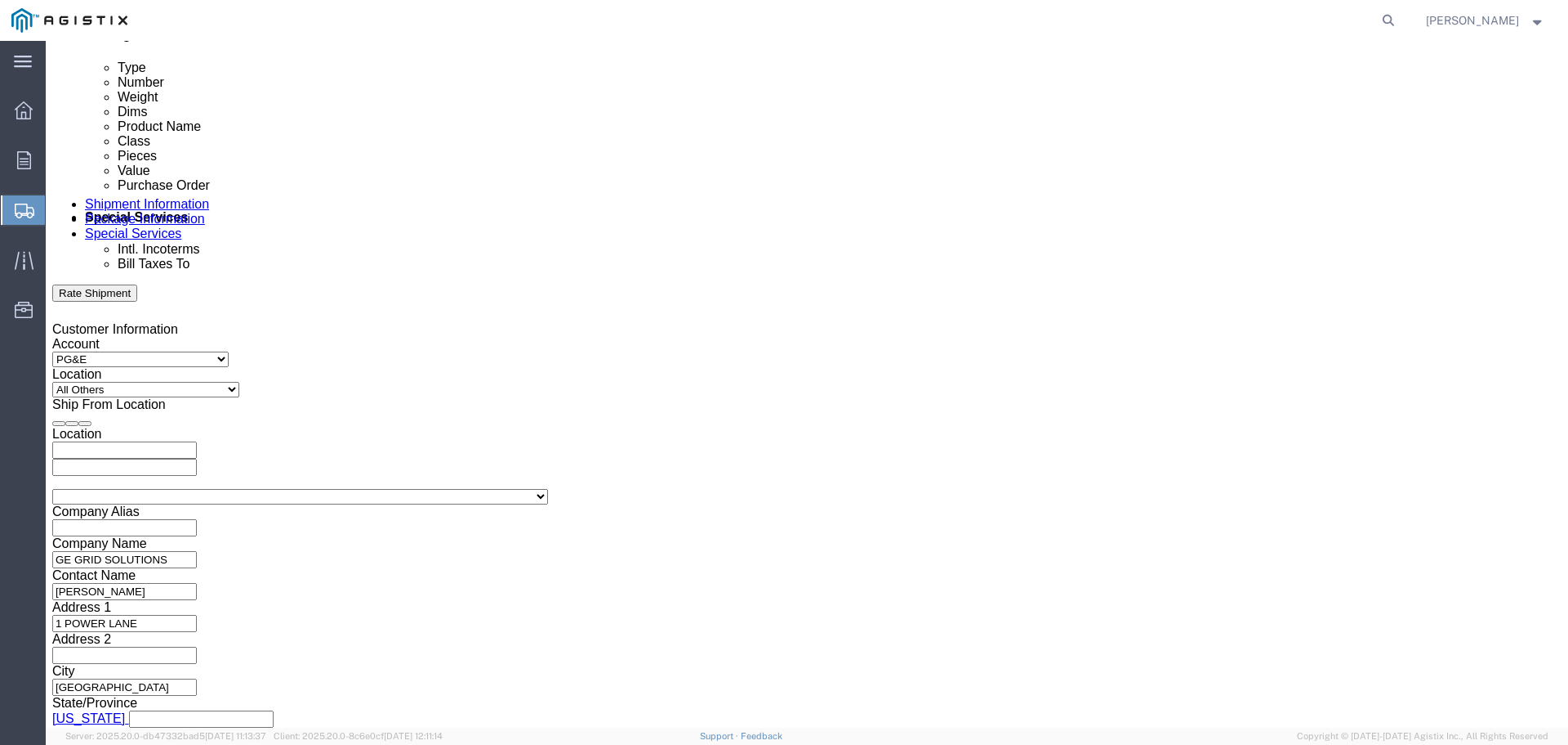
click select "Select Straight Truck"
select select "STTR"
click select "Select Straight Truck"
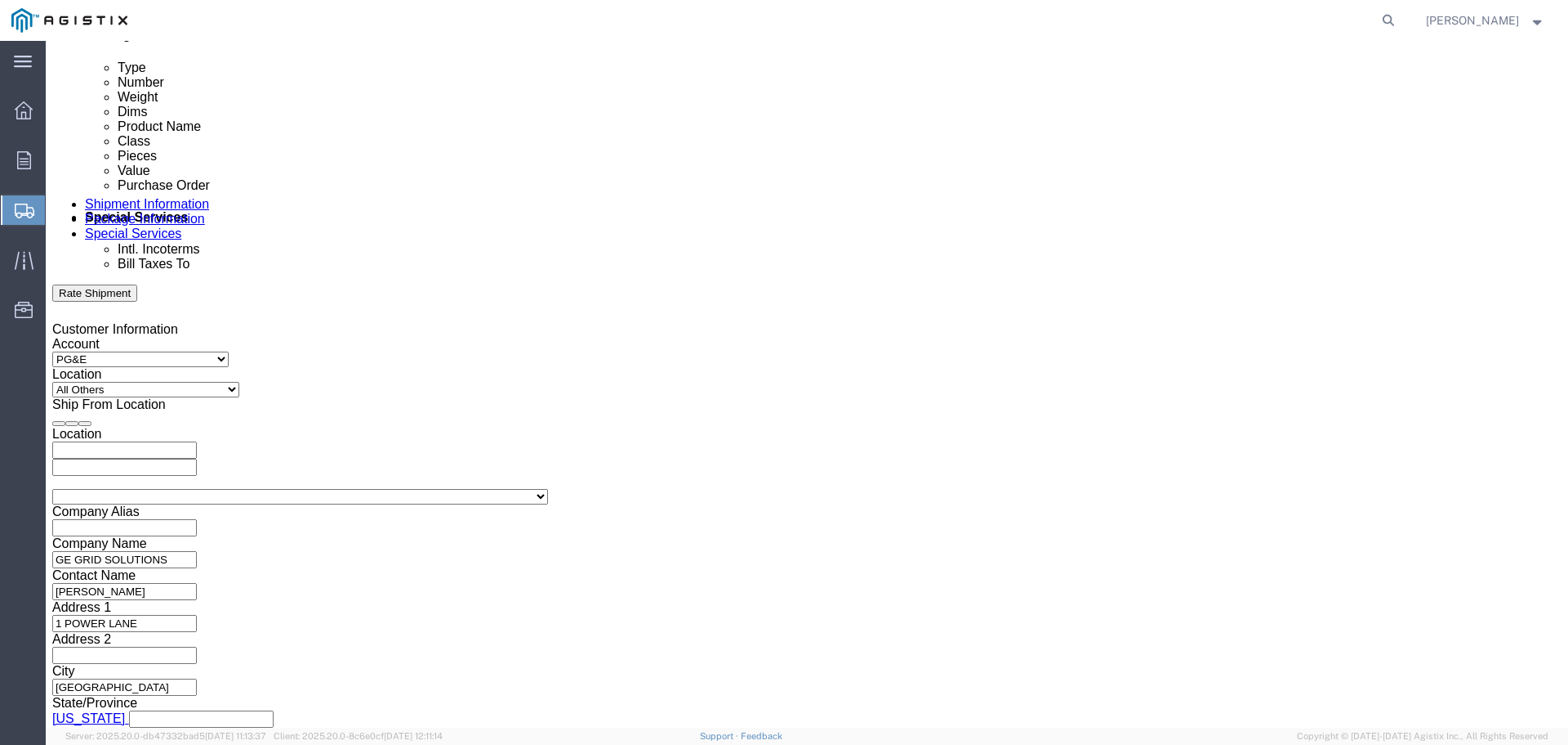
click button "Continue"
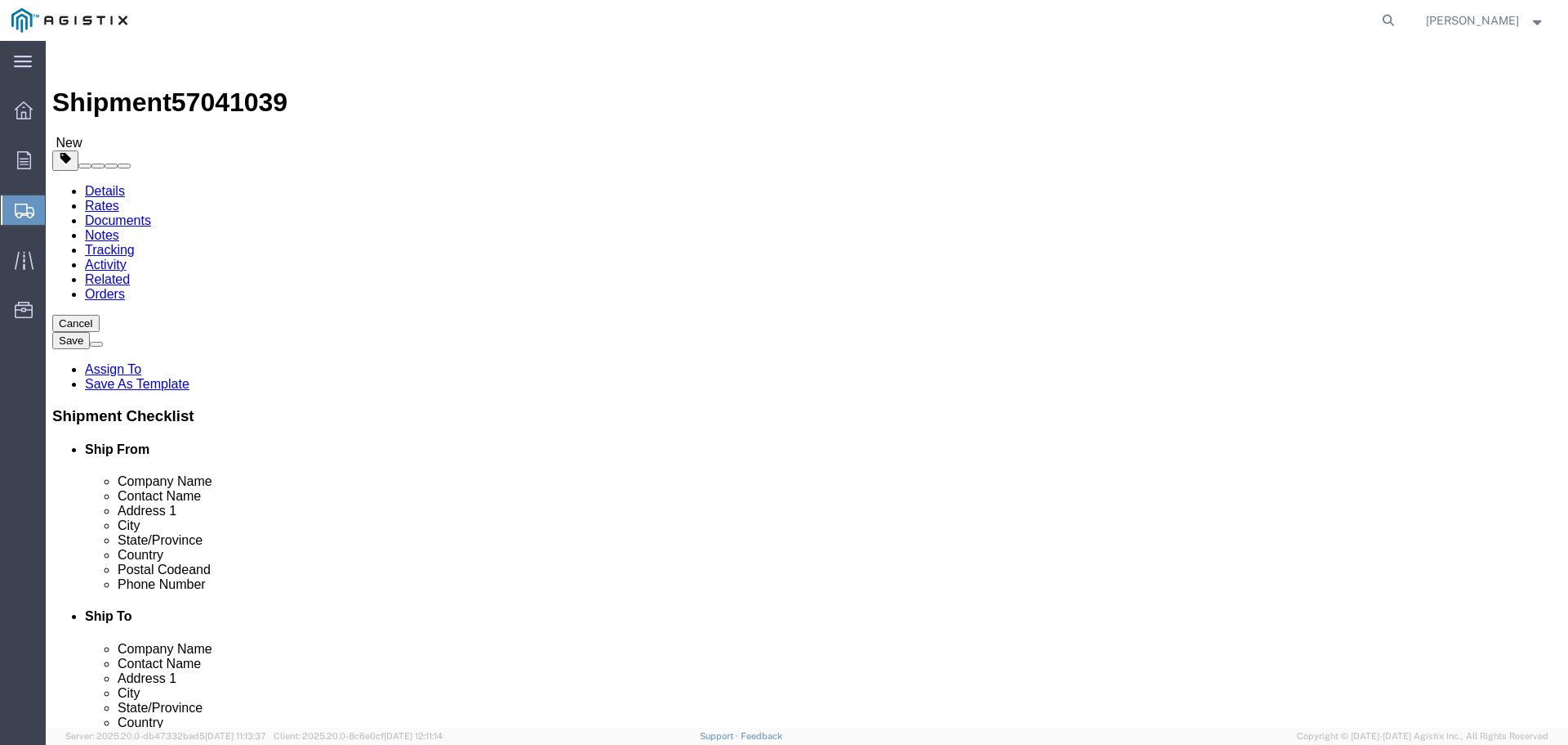
click select "Select Bulk Bundle(s) Cardboard Box(es) Carton(s) Crate(s) Drum(s) (Fiberboard)…"
select select "PONS"
click select "Select Bulk Bundle(s) Cardboard Box(es) Carton(s) Crate(s) Drum(s) (Fiberboard)…"
click input "1"
type input "14"
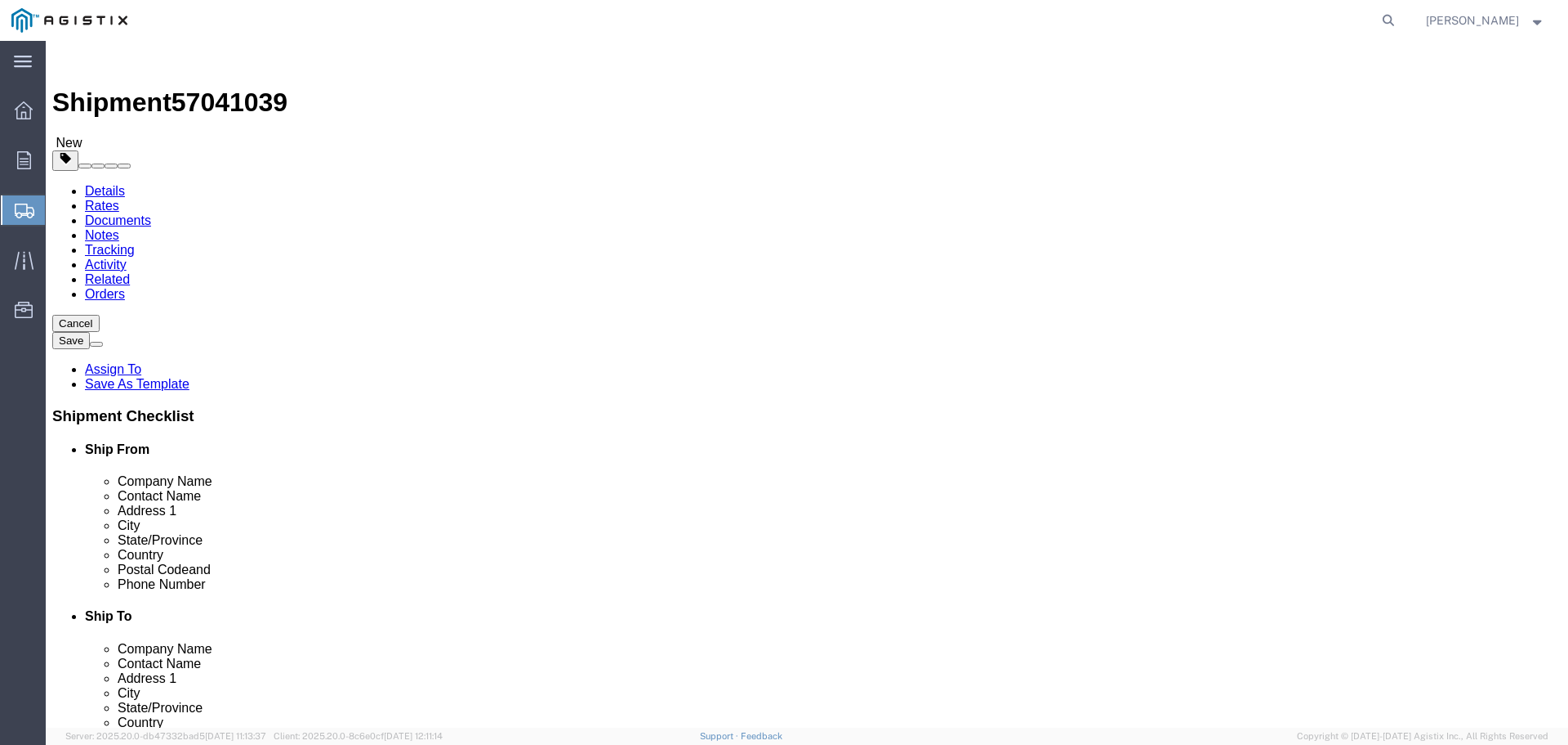
click input "text"
type input "44"
type input "36"
type input "83"
click input "0.00"
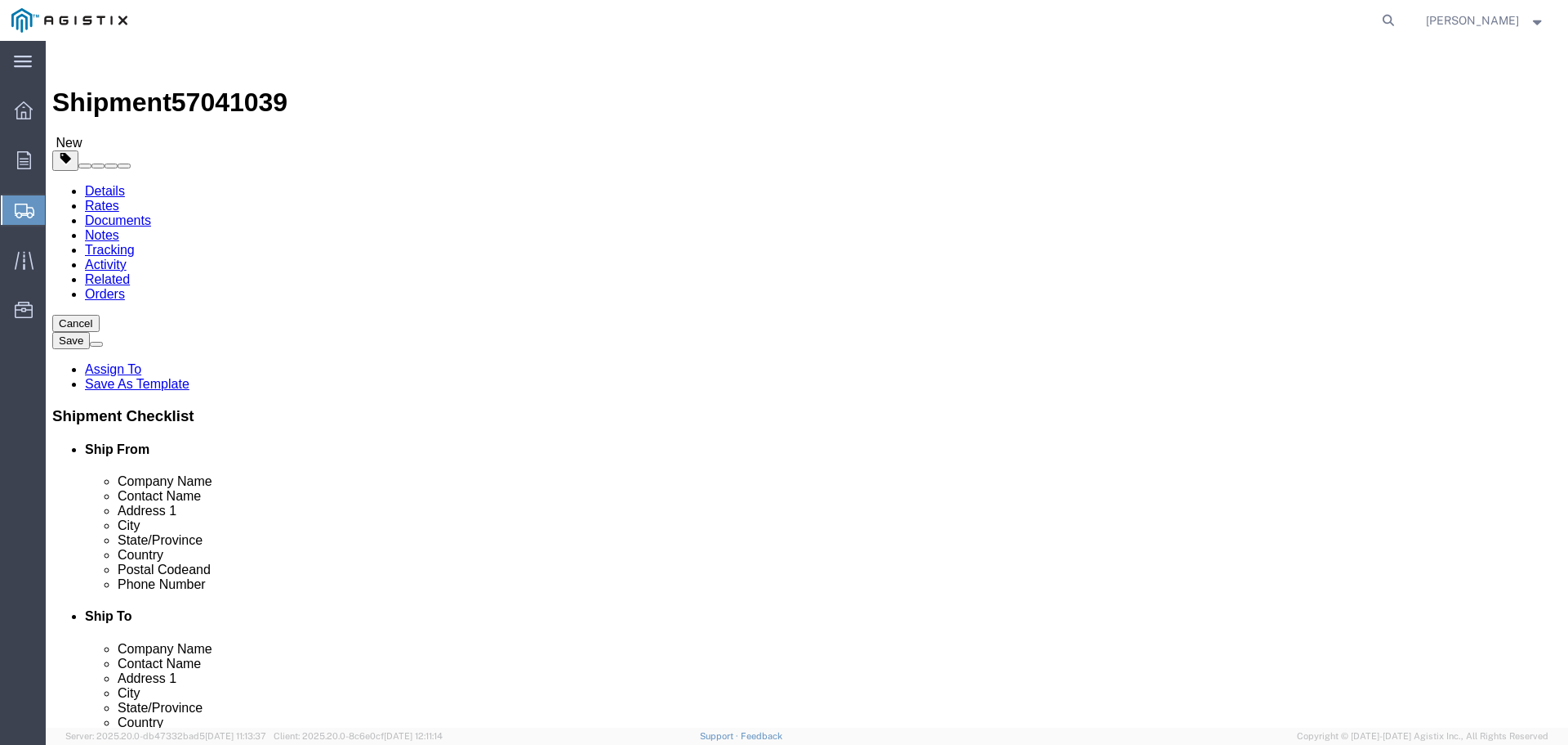
drag, startPoint x: 268, startPoint y: 414, endPoint x: 220, endPoint y: 415, distance: 48.0
click div "0.00 Select kgs lbs"
type input "550"
click link "Add Content"
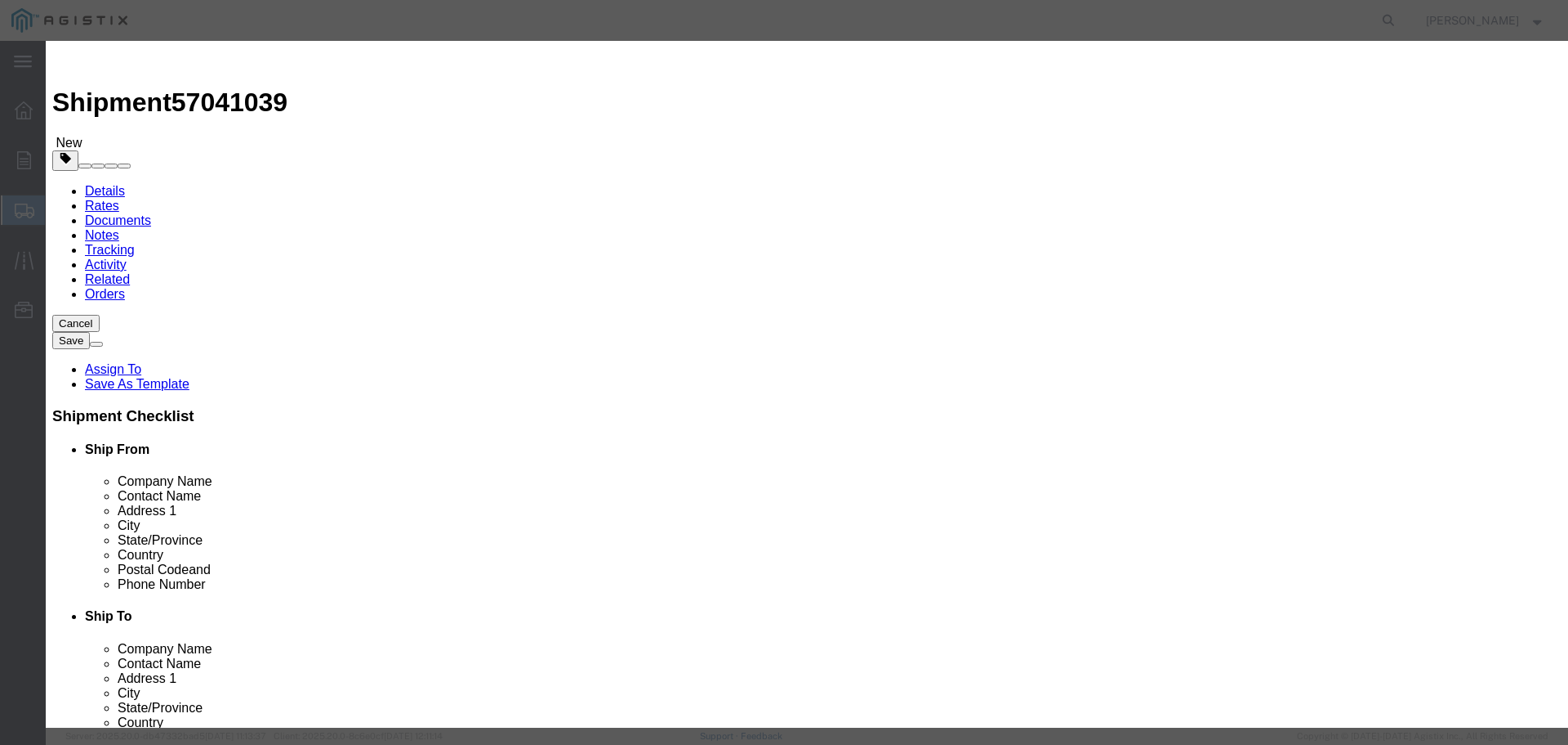
click div "Commodity library"
click input "text"
type input "TRANSFORMERS 502707"
click div "Commodity library"
click input "0"
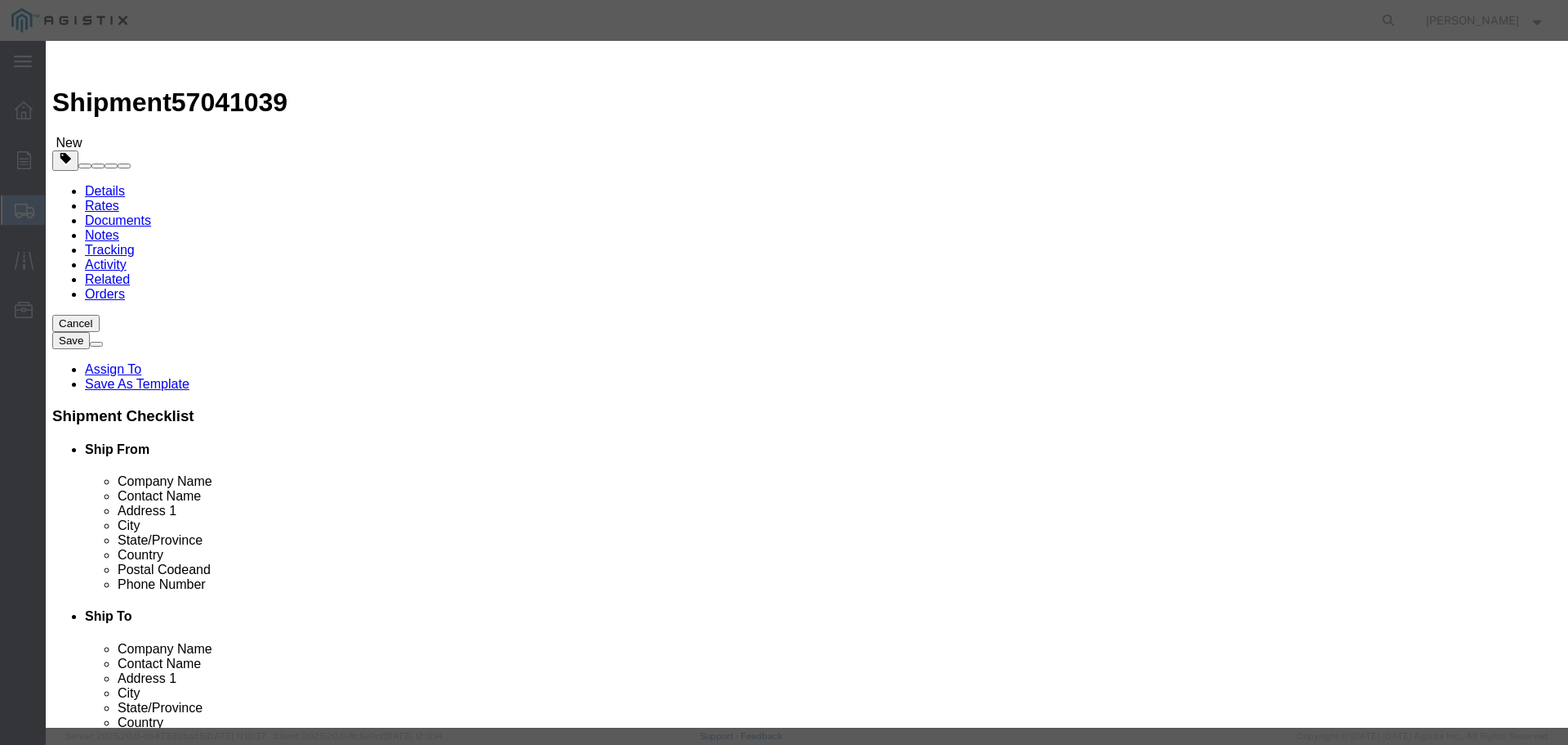
type input "14"
click input "text"
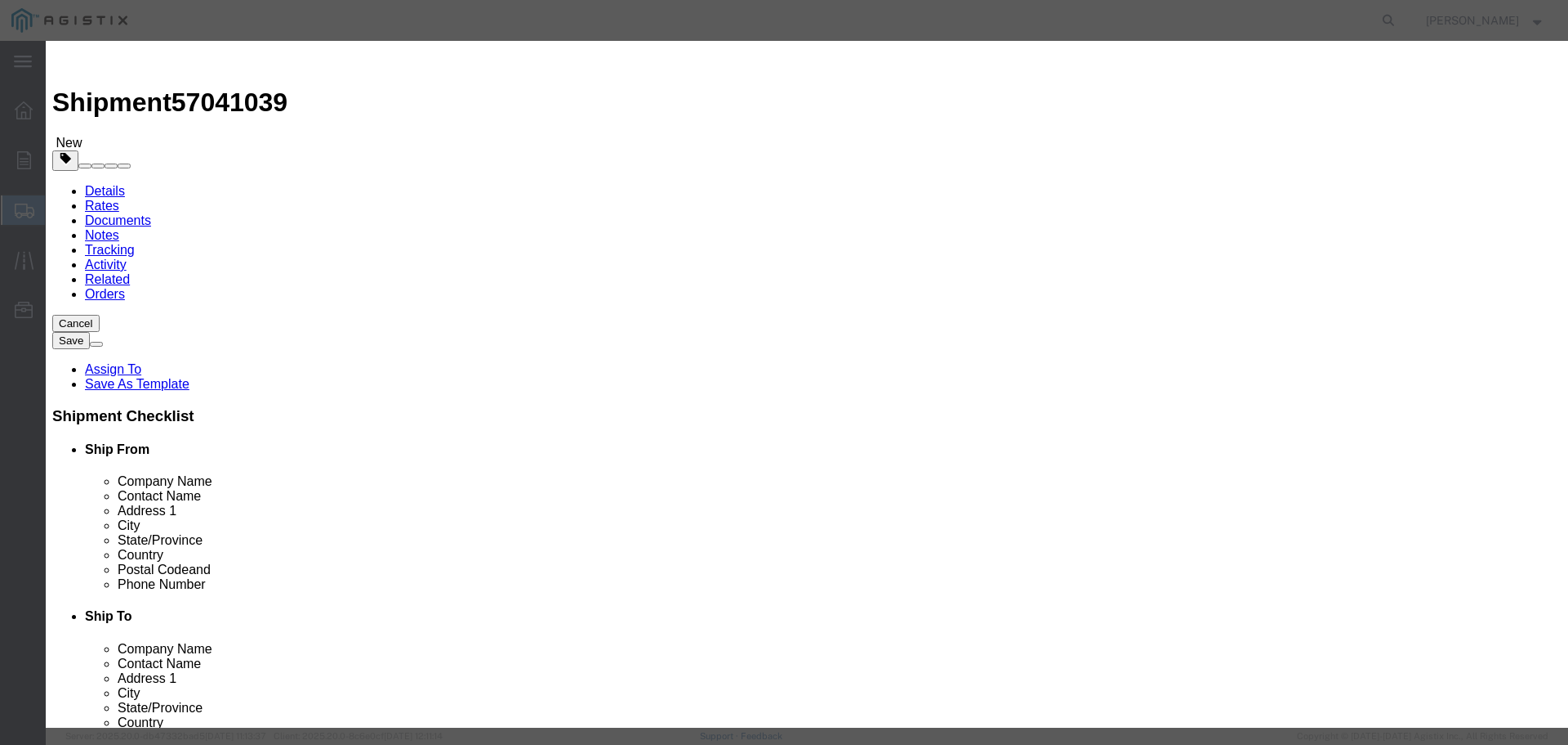
click input "text"
type input "109578"
click select "Select 50 55 60 65 70 85 92.5 100 125 175 250 300 400"
select select "70"
click select "Select 50 55 60 65 70 85 92.5 100 125 175 250 300 400"
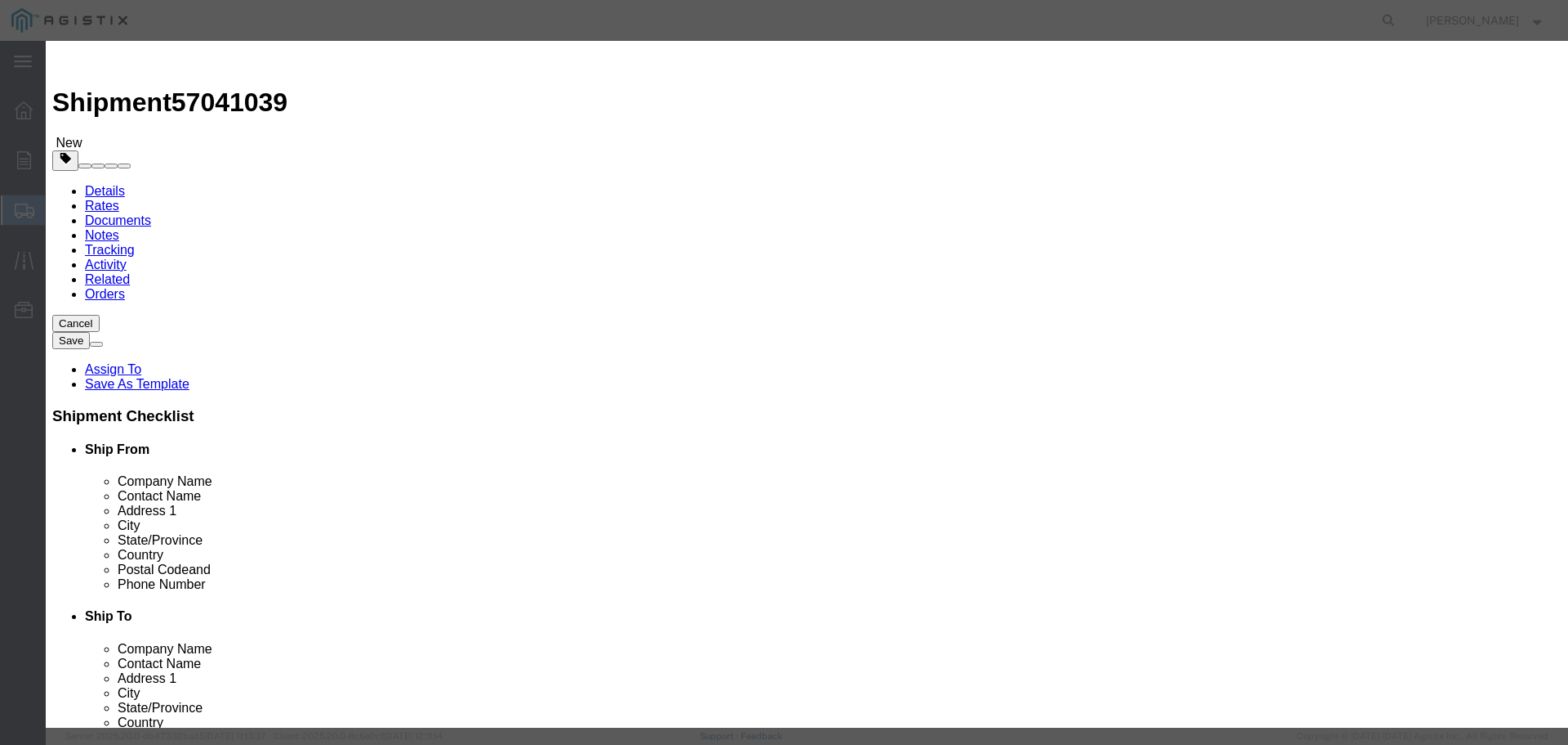
click button "Save & Close"
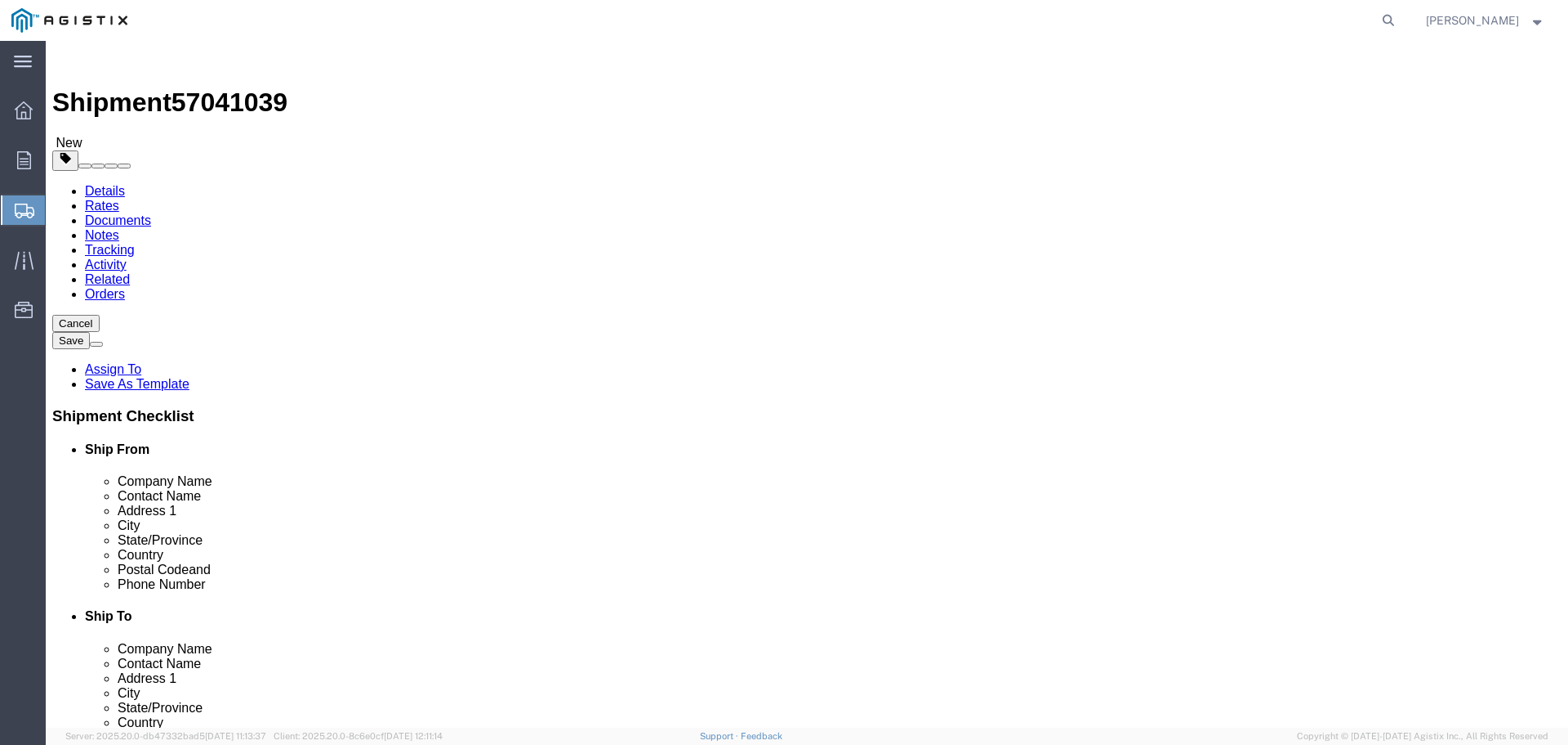
click button "Continue"
click input "text"
type input "[PERSON_NAME][EMAIL_ADDRESS][PERSON_NAME][DOMAIN_NAME]"
click input "BOL"
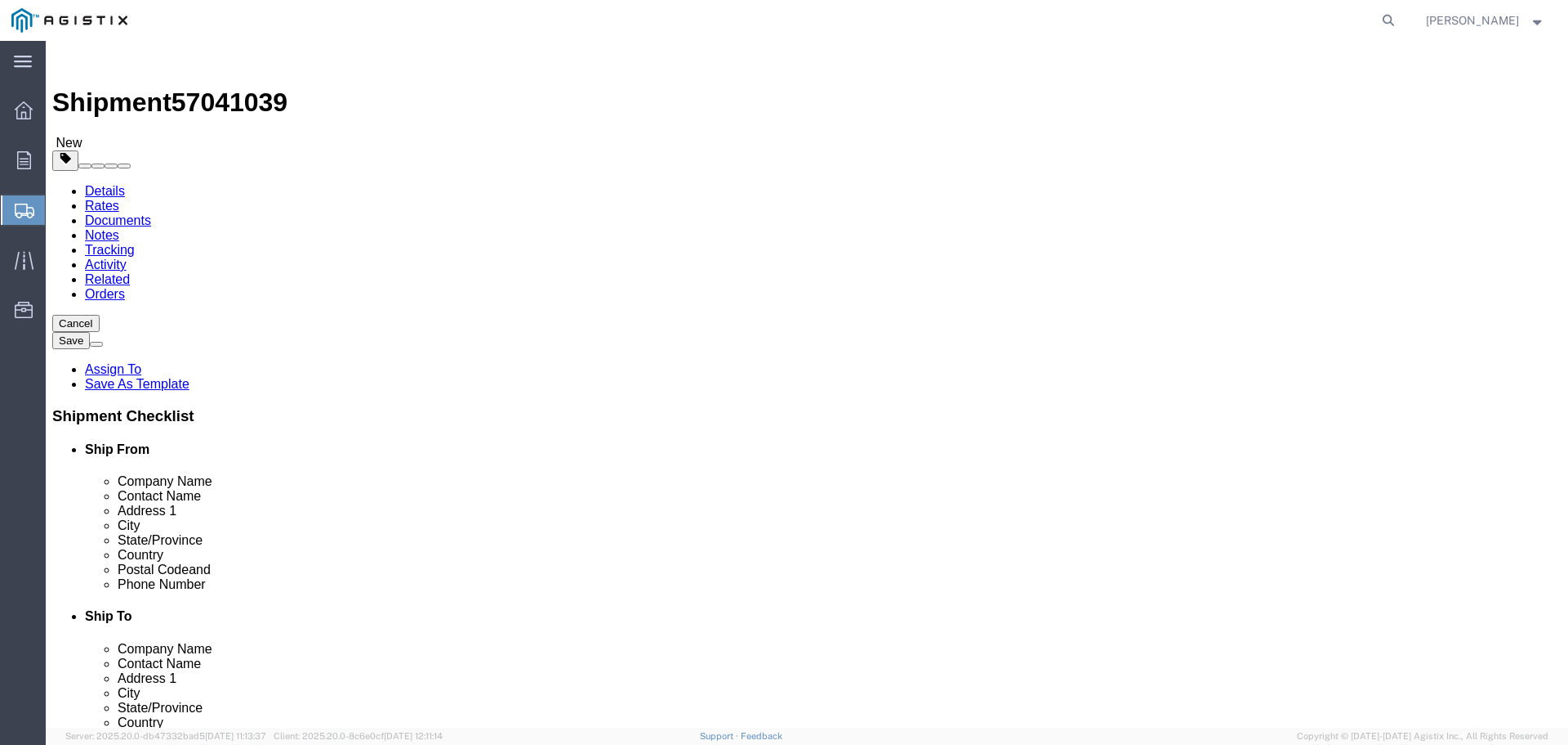
checkbox input "true"
click input "Shipping Label"
checkbox input "true"
click input "Include shipping documents"
checkbox input "true"
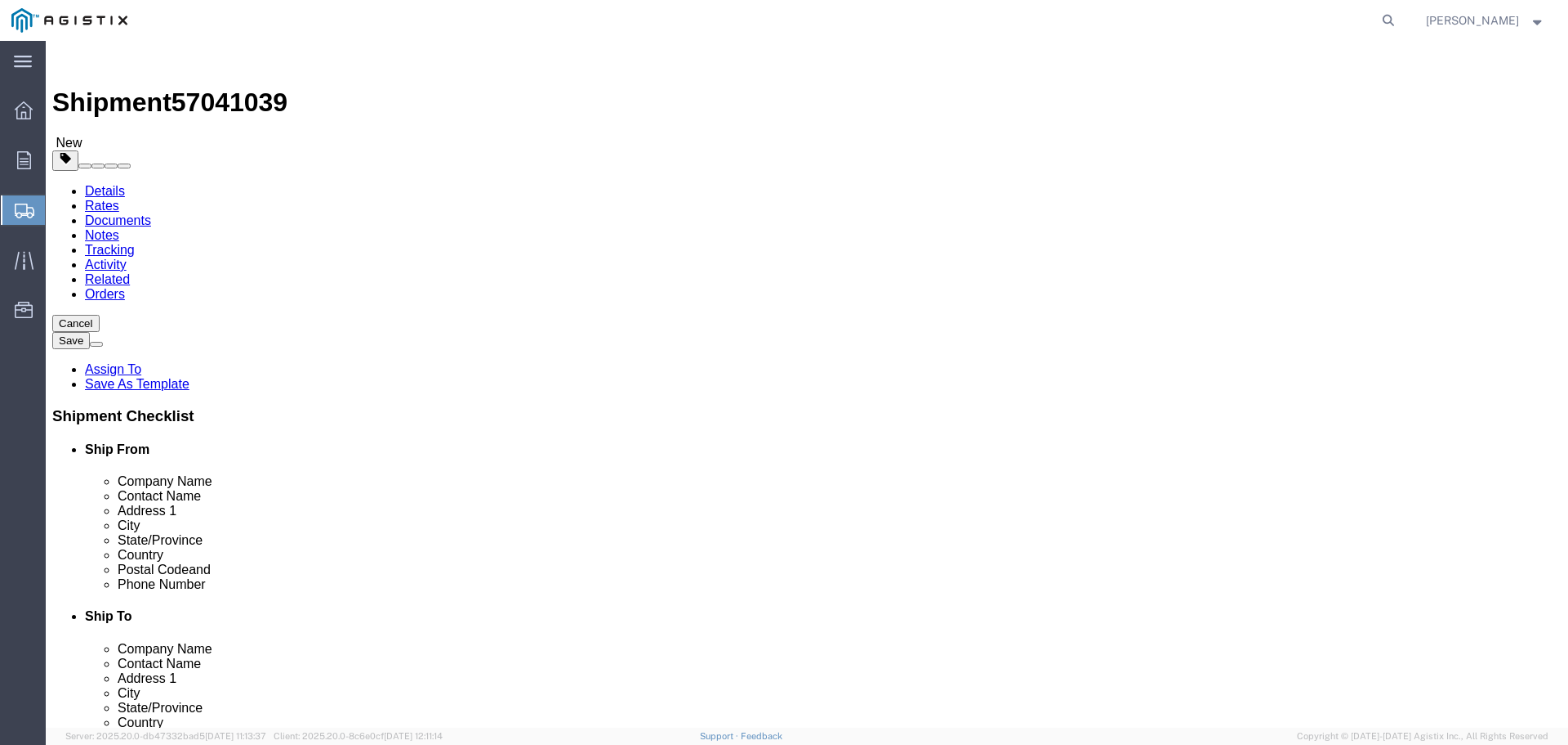
click button "Rate Shipment"
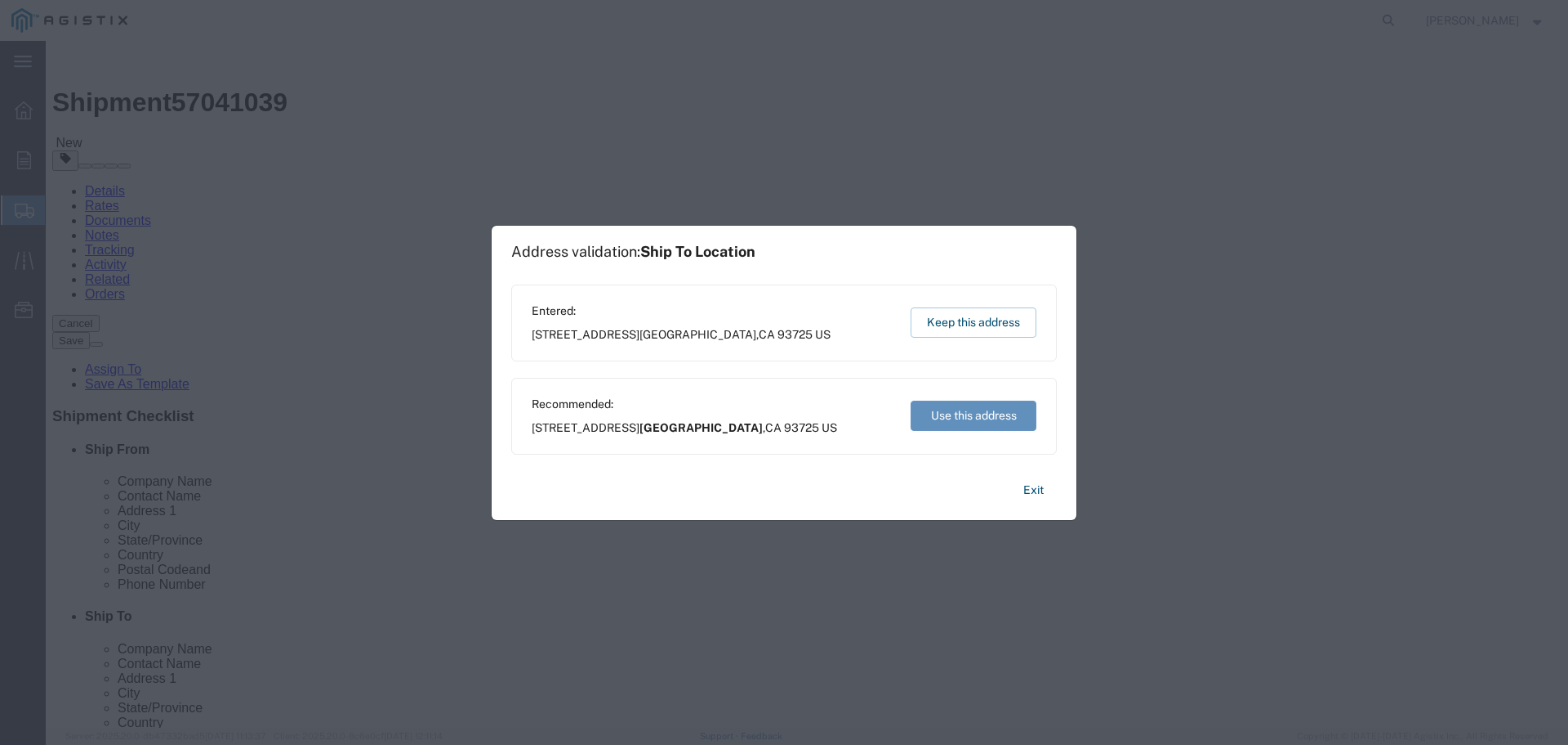
click at [947, 421] on button "Use this address" at bounding box center [974, 415] width 126 height 30
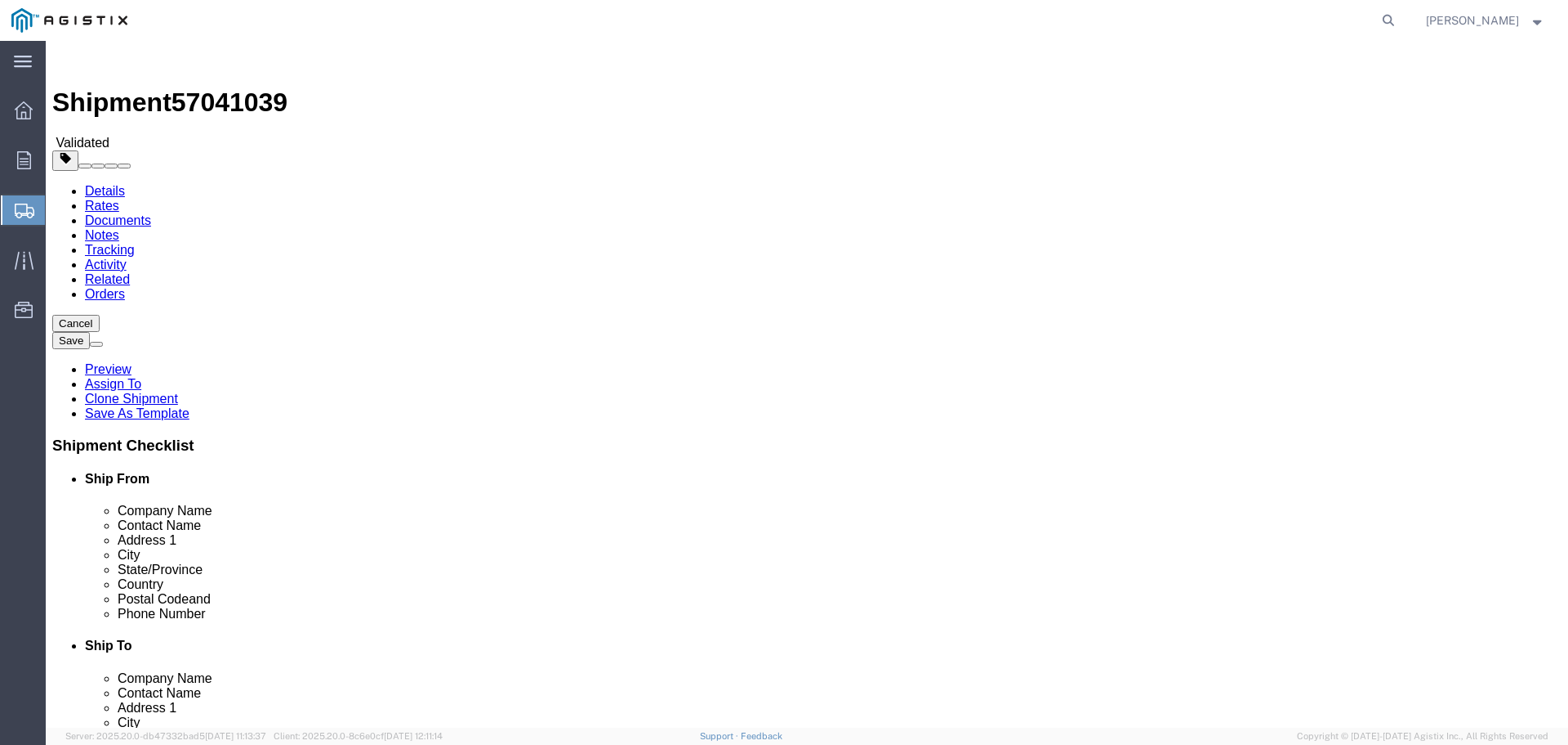
click at [109, 184] on link "Details" at bounding box center [104, 191] width 40 height 14
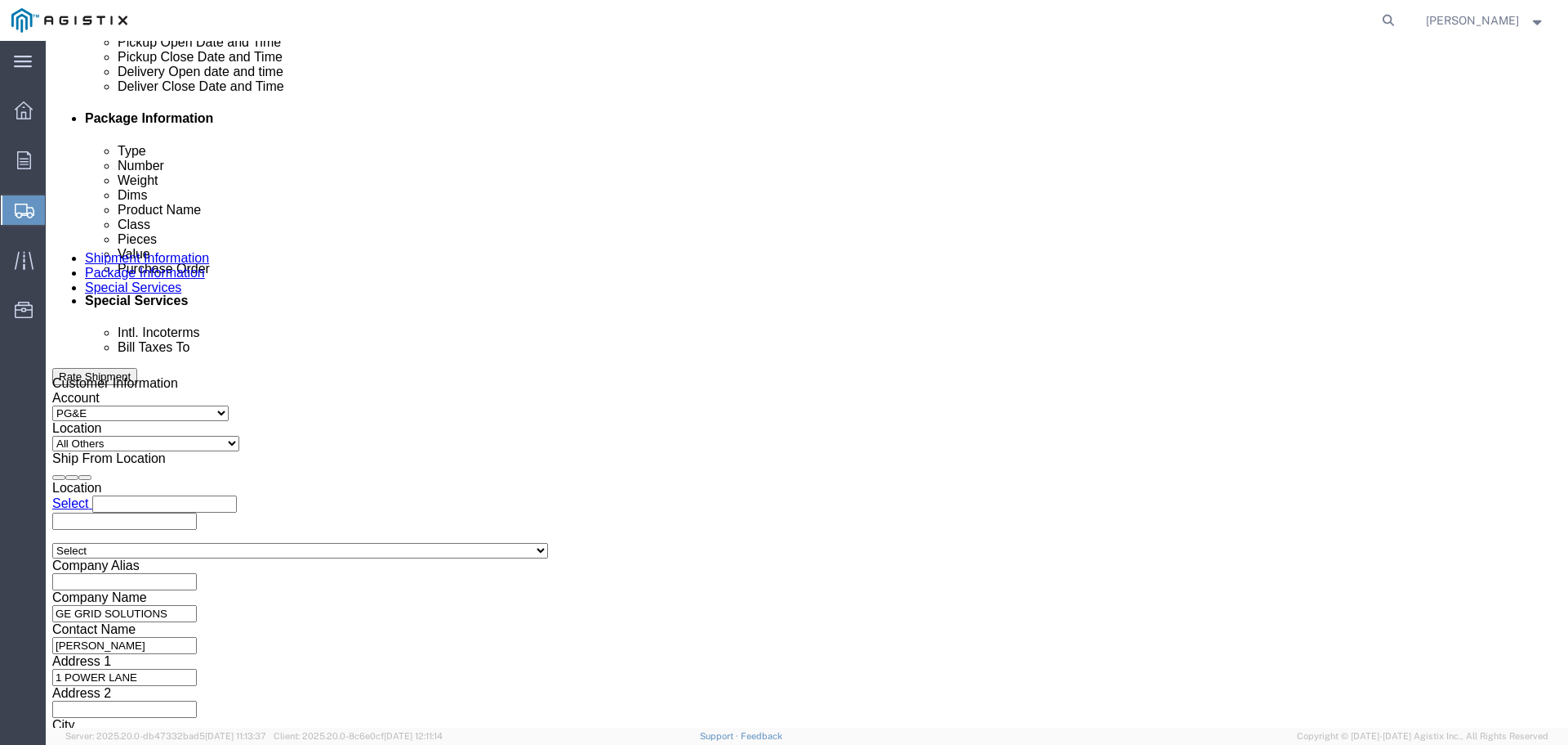
scroll to position [817, 0]
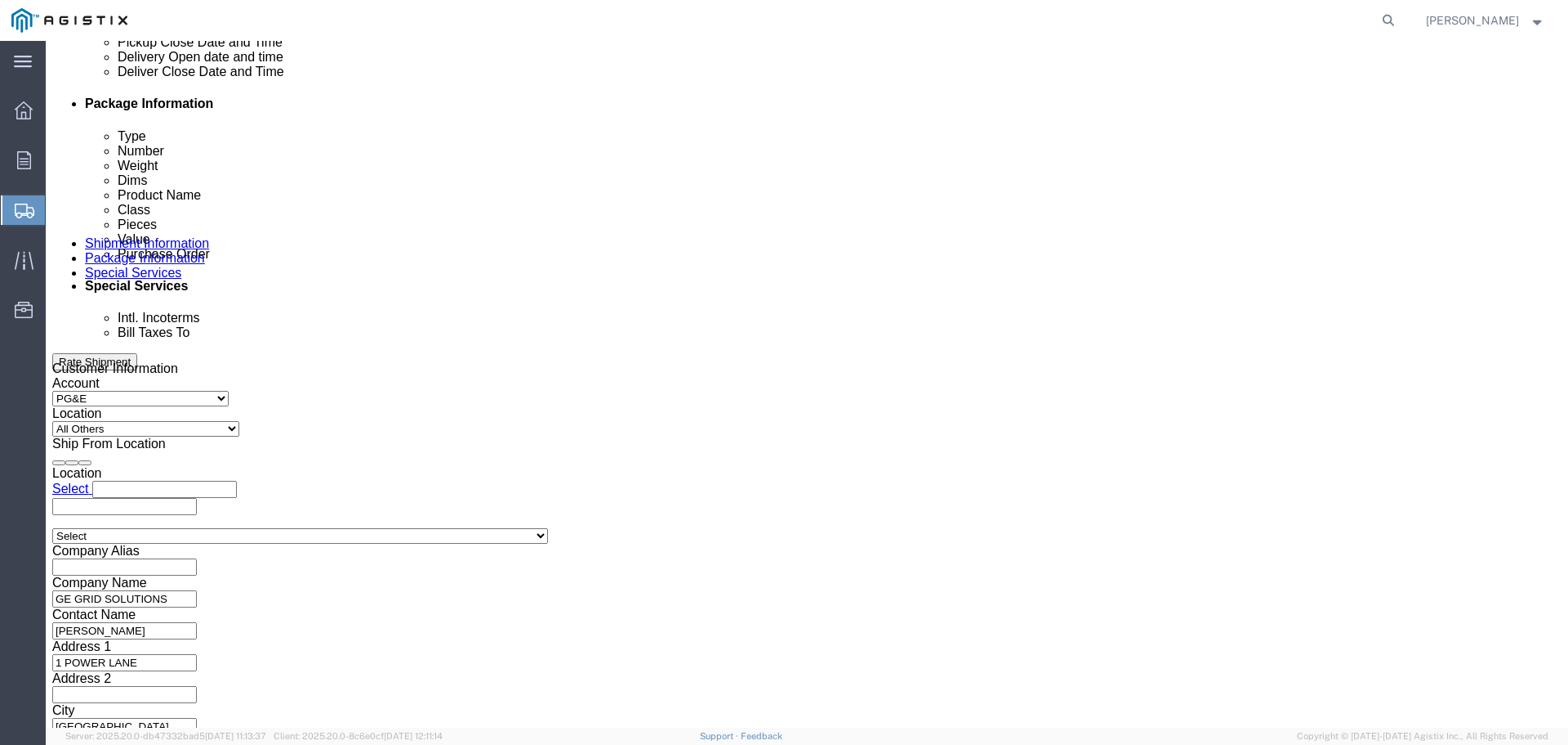
click select "Select Air Less than Truckload Multi-Leg Ocean Freight Rail Small Parcel Truckl…"
select select "TL"
click select "Select Air Less than Truckload Multi-Leg Ocean Freight Rail Small Parcel Truckl…"
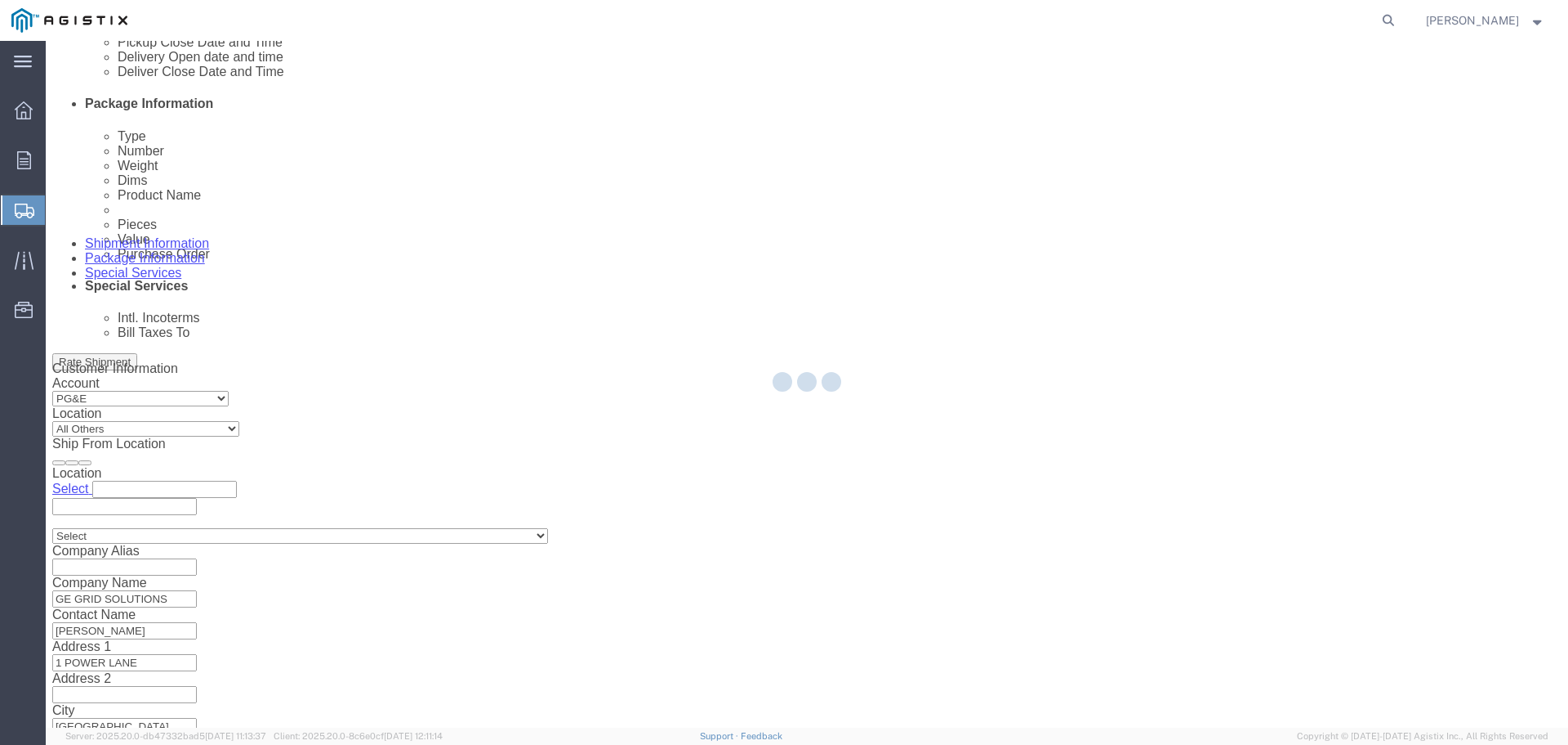
select select
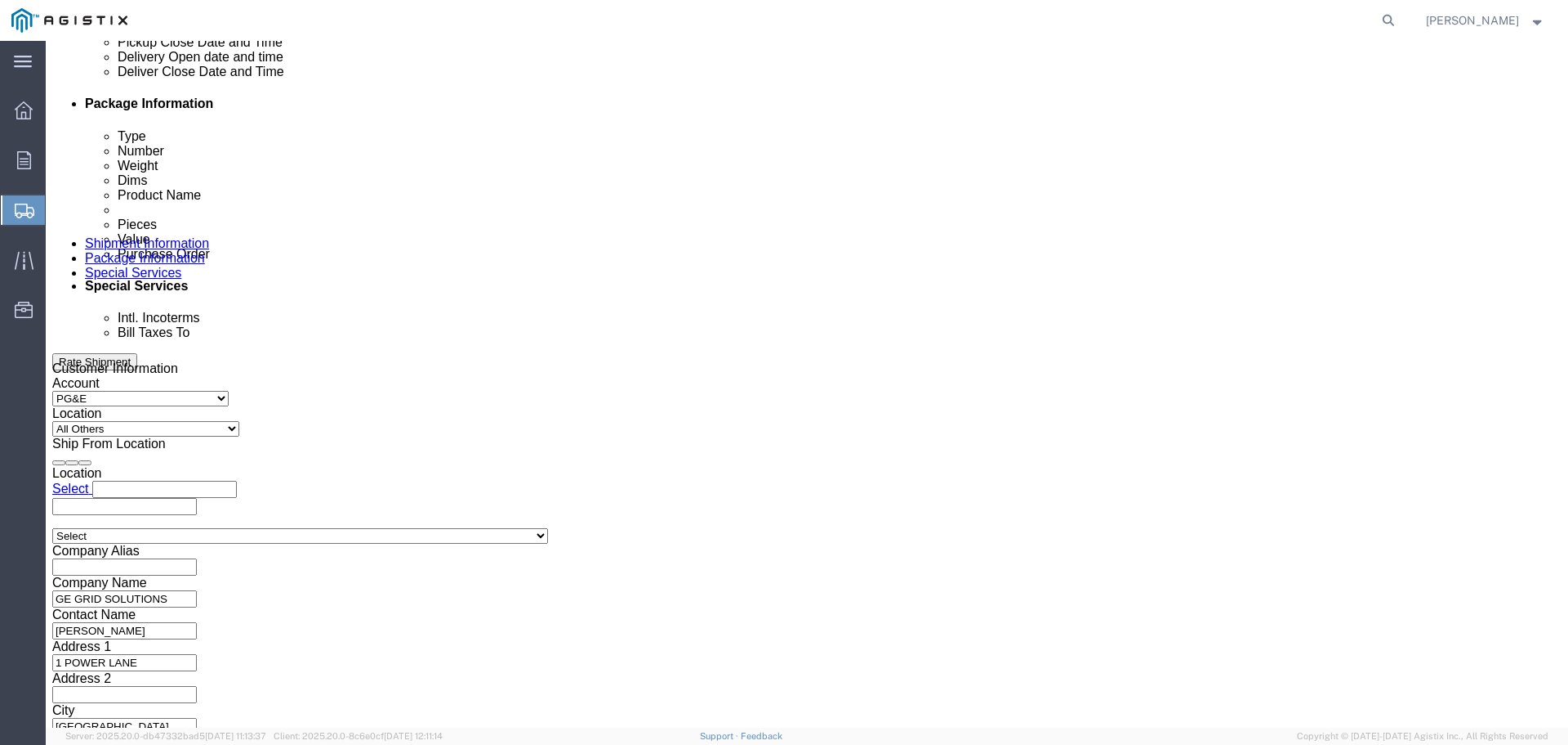
click select "Select 1-Ton (PSS) 10 Wheel 10 Yard Dump Truck 20 Yard Dump Truck Bobtail Botto…"
select select "STDV"
click select "Select 1-Ton (PSS) 10 Wheel 10 Yard Dump Truck 20 Yard Dump Truck Bobtail Botto…"
click button "Continue"
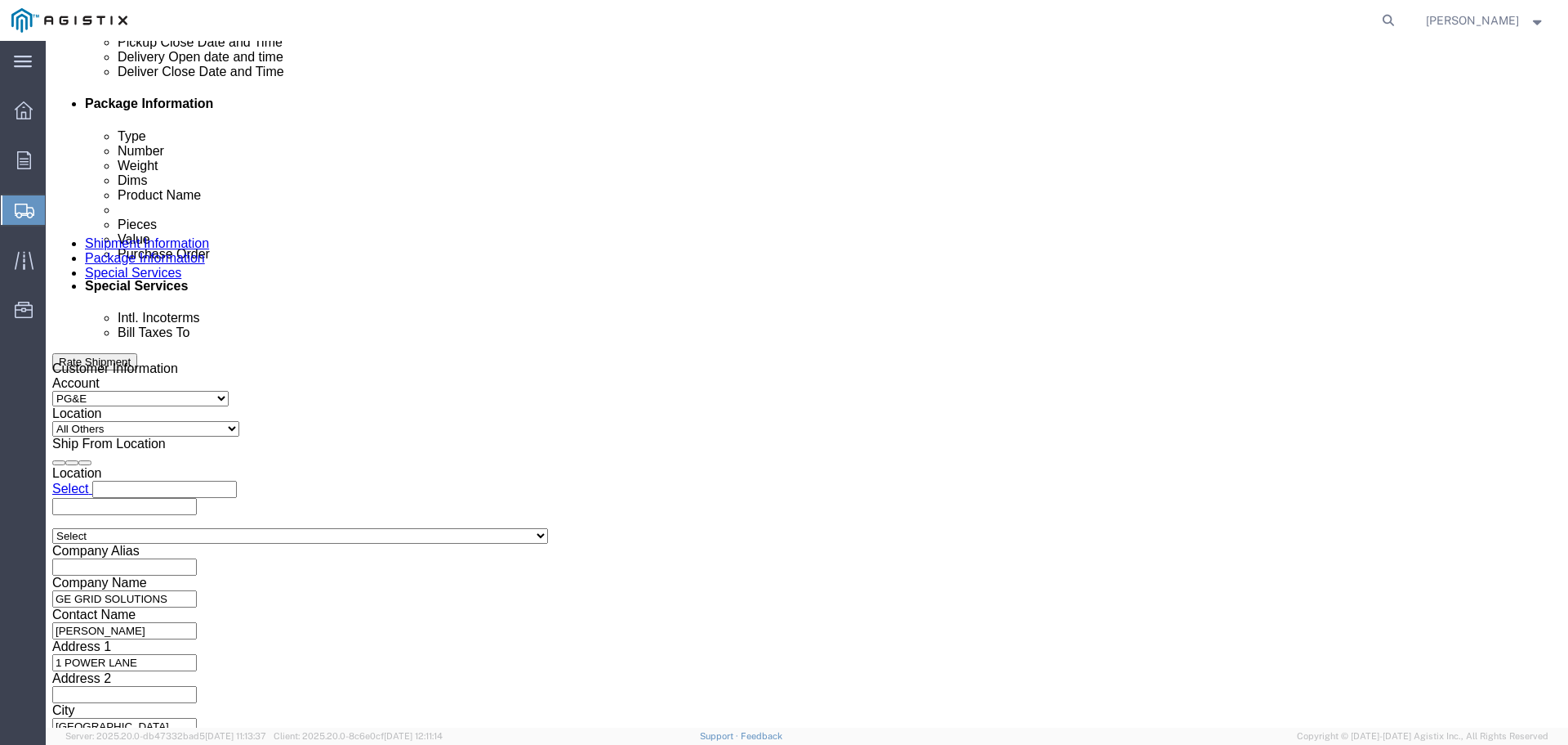
scroll to position [0, 0]
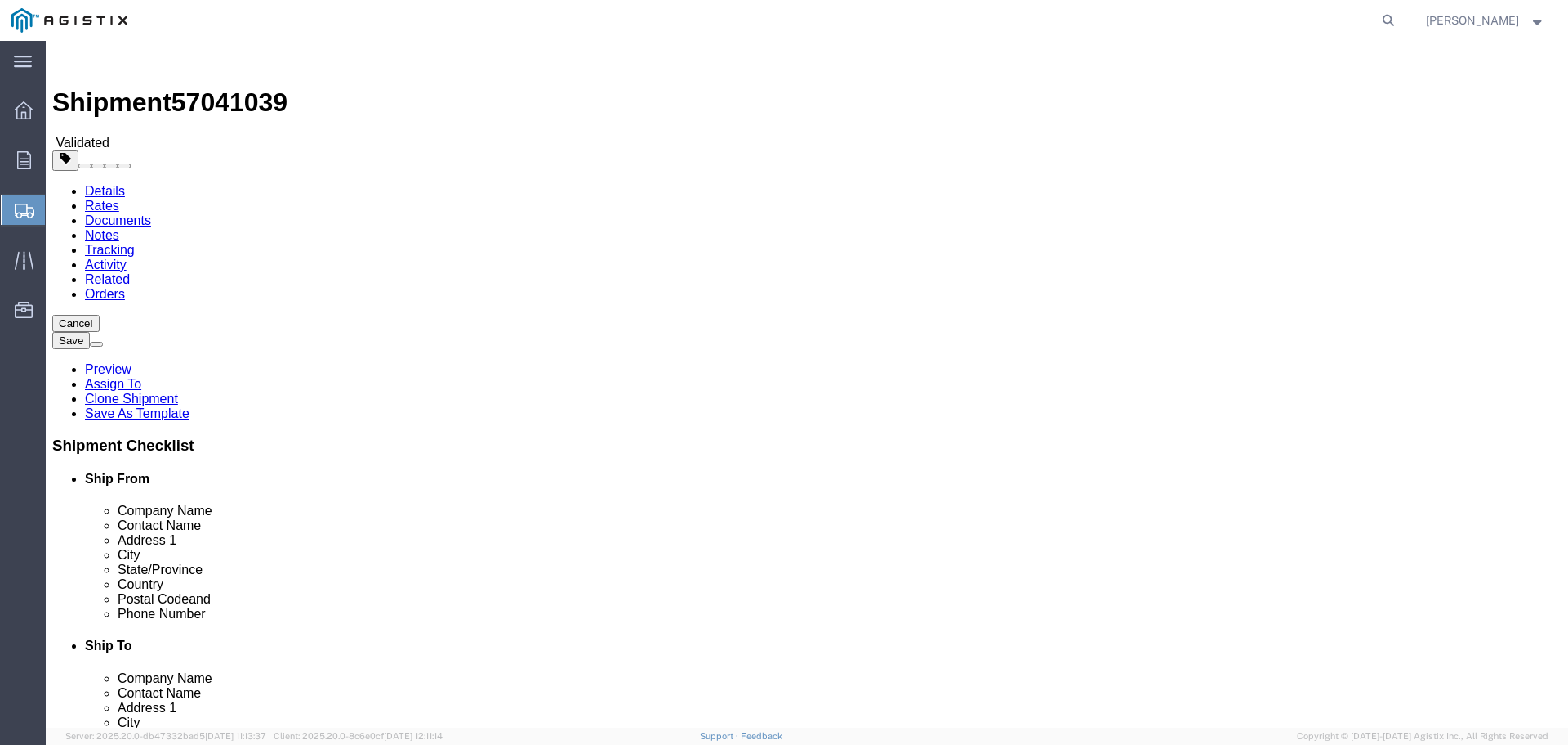
click button "Rate Shipment"
